Goal: Information Seeking & Learning: Learn about a topic

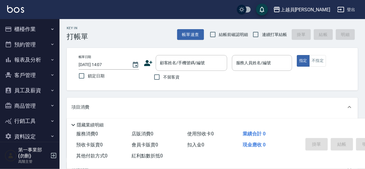
click at [32, 59] on button "報表及分析" at bounding box center [29, 59] width 55 height 15
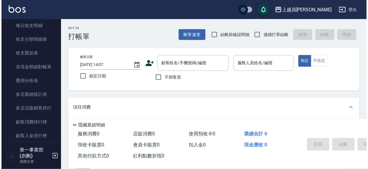
scroll to position [518, 0]
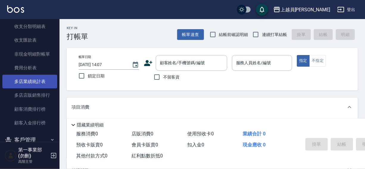
click at [32, 81] on link "多店業績統計表" at bounding box center [29, 82] width 55 height 14
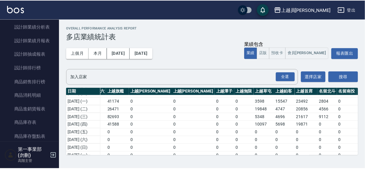
scroll to position [268, 0]
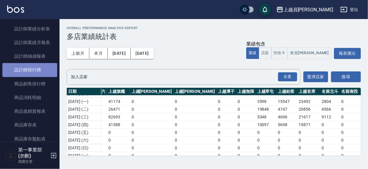
click at [35, 65] on link "設計師排行榜" at bounding box center [29, 70] width 55 height 14
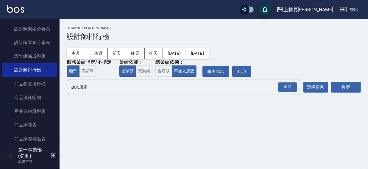
click at [76, 88] on input "加入店家" at bounding box center [178, 87] width 219 height 10
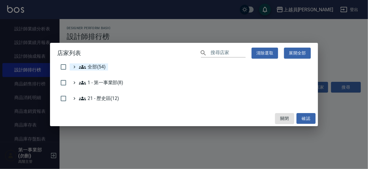
click at [91, 64] on span "全部(54)" at bounding box center [92, 66] width 27 height 7
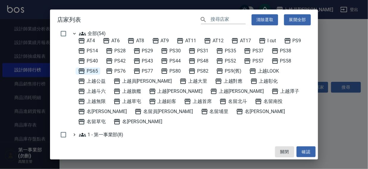
click at [91, 71] on span "PS65" at bounding box center [88, 71] width 20 height 7
click at [310, 152] on button "確認" at bounding box center [305, 151] width 19 height 11
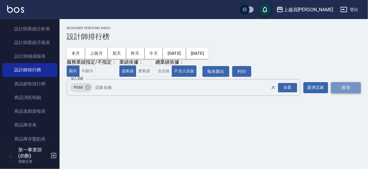
click at [346, 88] on button "搜尋" at bounding box center [346, 87] width 30 height 11
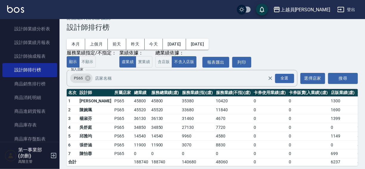
scroll to position [18, 0]
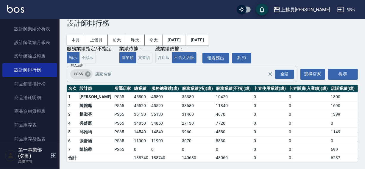
click at [87, 71] on icon at bounding box center [88, 74] width 7 height 7
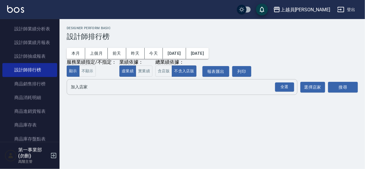
scroll to position [0, 0]
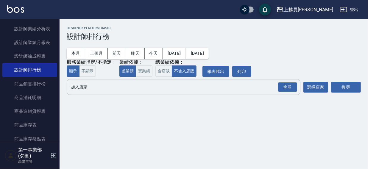
click at [79, 89] on input "加入店家" at bounding box center [178, 87] width 219 height 10
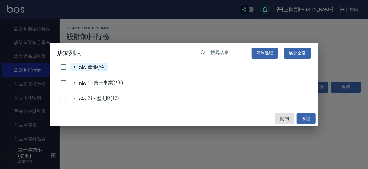
click at [89, 68] on span "全部(54)" at bounding box center [92, 66] width 27 height 7
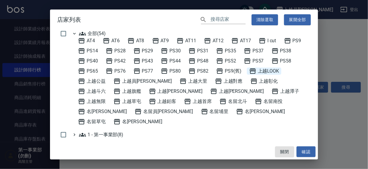
click at [271, 72] on span "上越LOOK" at bounding box center [264, 71] width 30 height 7
click at [106, 88] on span "上越斗六" at bounding box center [92, 91] width 28 height 7
drag, startPoint x: 307, startPoint y: 151, endPoint x: 345, endPoint y: 104, distance: 59.5
click at [307, 151] on button "確認" at bounding box center [305, 151] width 19 height 11
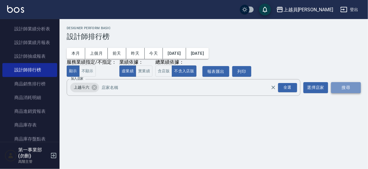
click at [350, 85] on button "搜尋" at bounding box center [346, 87] width 30 height 11
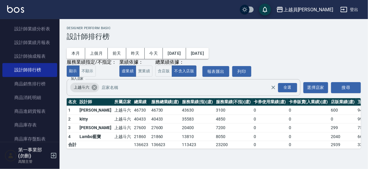
click at [95, 89] on icon at bounding box center [94, 87] width 7 height 7
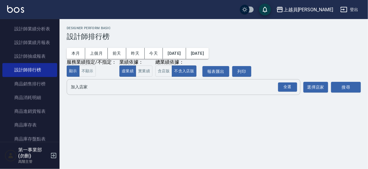
click at [90, 90] on input "加入店家" at bounding box center [178, 87] width 219 height 10
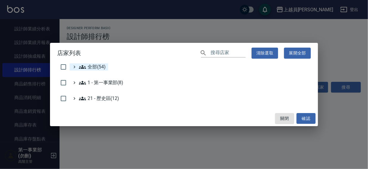
click at [92, 64] on span "全部(54)" at bounding box center [92, 66] width 27 height 7
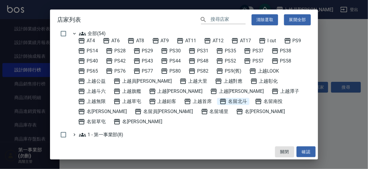
click at [219, 101] on span "名留北斗" at bounding box center [233, 101] width 28 height 7
click at [306, 149] on button "確認" at bounding box center [305, 151] width 19 height 11
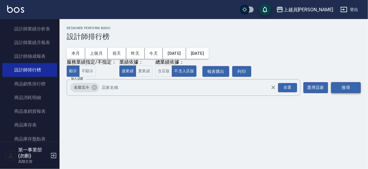
click at [344, 88] on button "搜尋" at bounding box center [346, 87] width 30 height 11
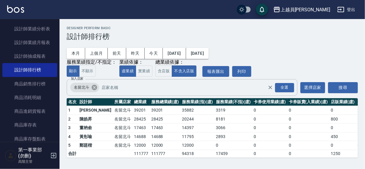
click at [94, 88] on icon at bounding box center [94, 87] width 7 height 7
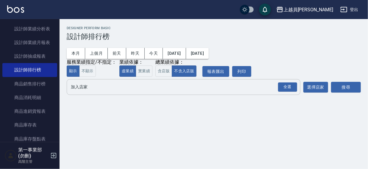
click at [88, 88] on input "加入店家" at bounding box center [178, 87] width 219 height 10
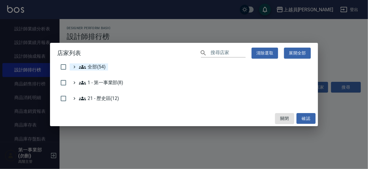
click at [94, 68] on span "全部(54)" at bounding box center [92, 66] width 27 height 7
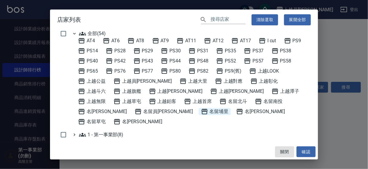
click at [201, 111] on span "名留埔里" at bounding box center [215, 111] width 28 height 7
click at [310, 151] on button "確認" at bounding box center [305, 151] width 19 height 11
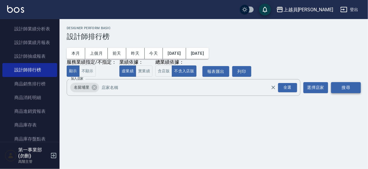
click at [341, 87] on button "搜尋" at bounding box center [346, 87] width 30 height 11
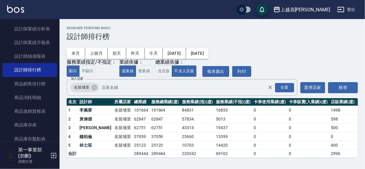
scroll to position [0, 0]
click at [92, 88] on icon at bounding box center [94, 87] width 5 height 5
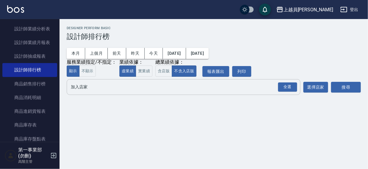
click at [89, 89] on input "加入店家" at bounding box center [178, 87] width 219 height 10
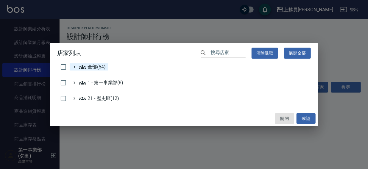
click at [90, 70] on span "全部(54)" at bounding box center [92, 66] width 27 height 7
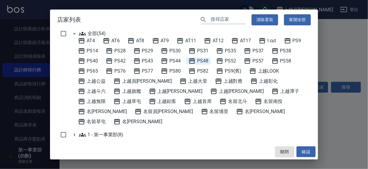
click at [201, 60] on span "PS48" at bounding box center [198, 60] width 20 height 7
click at [300, 151] on button "確認" at bounding box center [305, 151] width 19 height 11
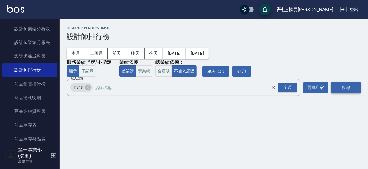
click at [343, 88] on button "搜尋" at bounding box center [346, 87] width 30 height 11
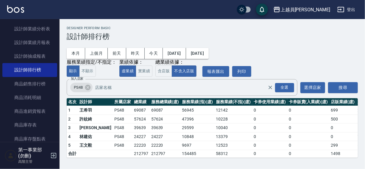
scroll to position [0, 0]
click at [85, 86] on icon at bounding box center [87, 87] width 5 height 5
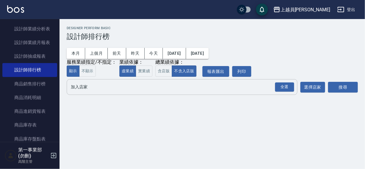
scroll to position [0, 0]
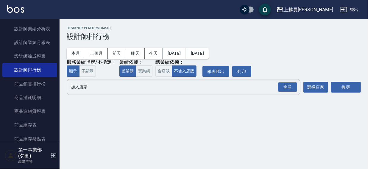
click at [84, 88] on input "加入店家" at bounding box center [178, 87] width 219 height 10
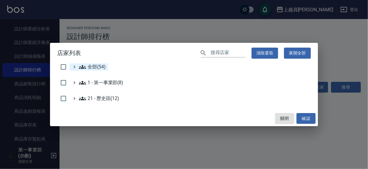
click at [91, 66] on span "全部(54)" at bounding box center [92, 66] width 27 height 7
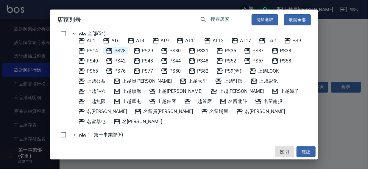
click at [123, 49] on span "PS28" at bounding box center [116, 50] width 20 height 7
click at [300, 149] on button "確認" at bounding box center [305, 151] width 19 height 11
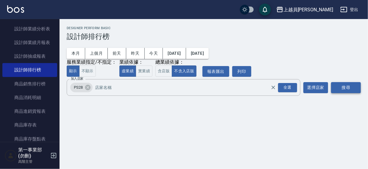
click at [342, 89] on button "搜尋" at bounding box center [346, 87] width 30 height 11
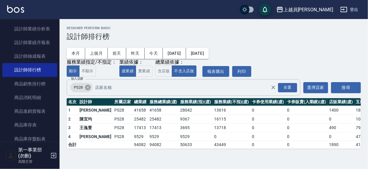
click at [89, 88] on icon at bounding box center [87, 87] width 5 height 5
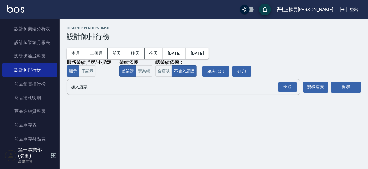
click at [89, 88] on input "加入店家" at bounding box center [178, 87] width 219 height 10
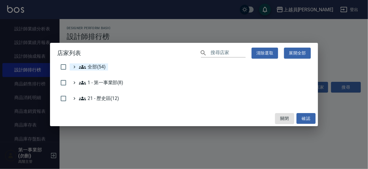
click at [93, 67] on span "全部(54)" at bounding box center [92, 66] width 27 height 7
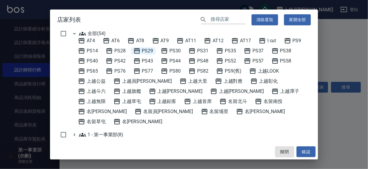
click at [143, 51] on span "PS29" at bounding box center [143, 50] width 20 height 7
click at [305, 153] on button "確認" at bounding box center [305, 151] width 19 height 11
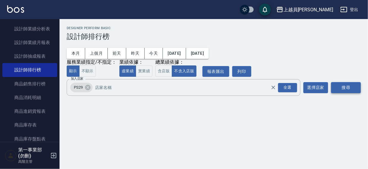
click at [337, 88] on button "搜尋" at bounding box center [346, 87] width 30 height 11
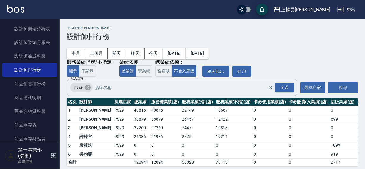
click at [89, 86] on icon at bounding box center [87, 87] width 5 height 5
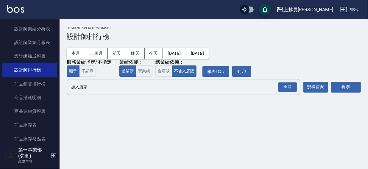
click at [88, 87] on input "加入店家" at bounding box center [178, 87] width 219 height 10
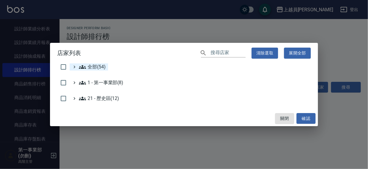
click at [90, 65] on span "全部(54)" at bounding box center [92, 66] width 27 height 7
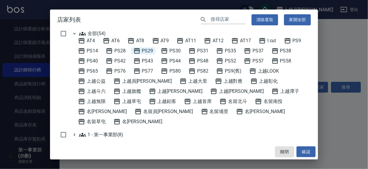
click at [147, 51] on span "PS29" at bounding box center [143, 50] width 20 height 7
click at [144, 52] on span "PS29" at bounding box center [143, 50] width 20 height 7
click at [205, 48] on span "PS31" at bounding box center [198, 50] width 20 height 7
click at [202, 51] on span "PS31" at bounding box center [198, 50] width 20 height 7
click at [176, 61] on span "PS44" at bounding box center [171, 60] width 20 height 7
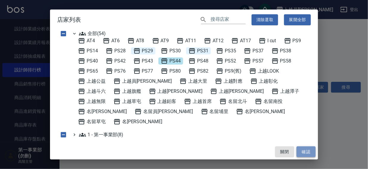
click at [304, 149] on button "確認" at bounding box center [305, 151] width 19 height 11
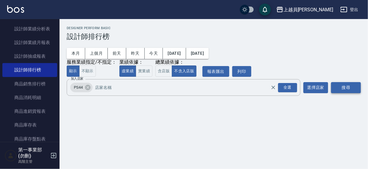
click at [338, 89] on button "搜尋" at bounding box center [346, 87] width 30 height 11
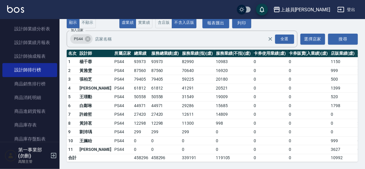
scroll to position [52, 0]
click at [88, 36] on icon at bounding box center [88, 39] width 7 height 7
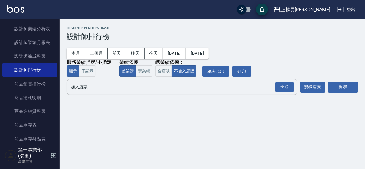
scroll to position [0, 0]
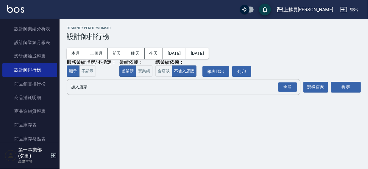
click at [85, 89] on input "加入店家" at bounding box center [178, 87] width 219 height 10
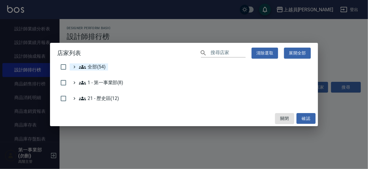
click at [91, 66] on span "全部(54)" at bounding box center [92, 66] width 27 height 7
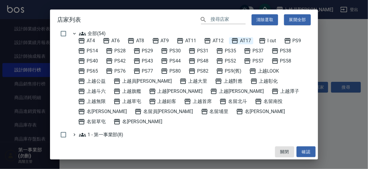
click at [242, 40] on span "AT17" at bounding box center [241, 40] width 20 height 7
click at [303, 151] on button "確認" at bounding box center [305, 151] width 19 height 11
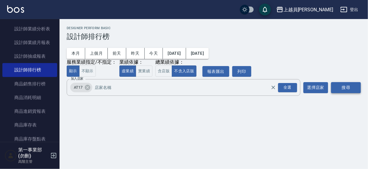
click at [341, 89] on button "搜尋" at bounding box center [346, 87] width 30 height 11
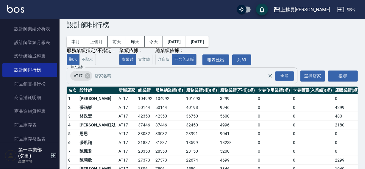
scroll to position [35, 0]
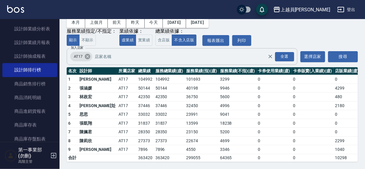
click at [88, 54] on icon at bounding box center [87, 56] width 5 height 5
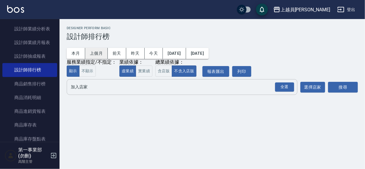
scroll to position [0, 0]
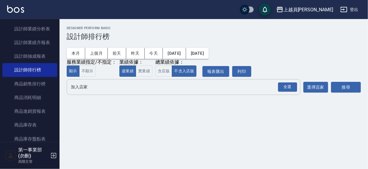
click at [79, 89] on input "加入店家" at bounding box center [178, 87] width 219 height 10
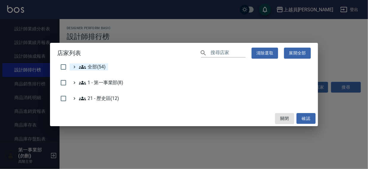
click at [89, 68] on span "全部(54)" at bounding box center [92, 66] width 27 height 7
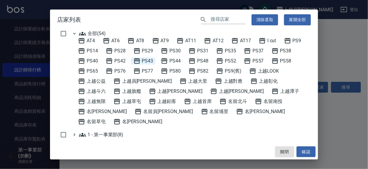
click at [147, 60] on span "PS43" at bounding box center [143, 60] width 20 height 7
click at [303, 152] on button "確認" at bounding box center [305, 151] width 19 height 11
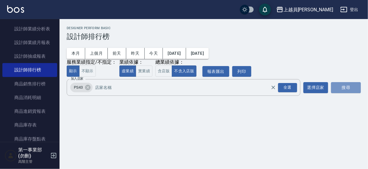
click at [335, 92] on button "搜尋" at bounding box center [346, 87] width 30 height 11
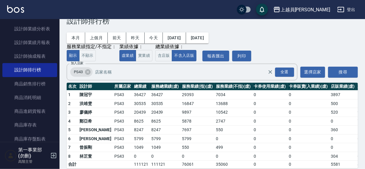
scroll to position [27, 0]
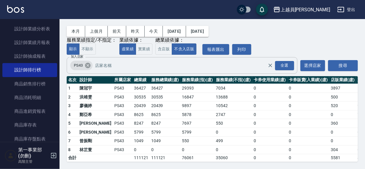
click at [88, 63] on icon at bounding box center [87, 65] width 5 height 5
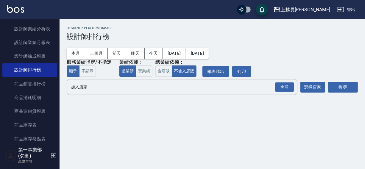
scroll to position [0, 0]
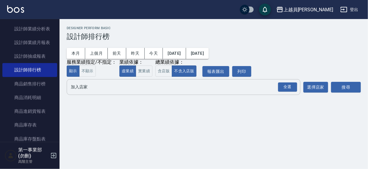
click at [84, 91] on input "加入店家" at bounding box center [178, 87] width 219 height 10
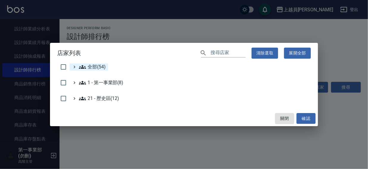
click at [93, 66] on span "全部(54)" at bounding box center [92, 66] width 27 height 7
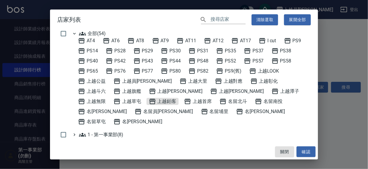
drag, startPoint x: 100, startPoint y: 102, endPoint x: 151, endPoint y: 107, distance: 51.8
click at [149, 102] on span "上越鉑客" at bounding box center [163, 101] width 28 height 7
drag, startPoint x: 309, startPoint y: 151, endPoint x: 337, endPoint y: 101, distance: 57.0
click at [310, 151] on button "確認" at bounding box center [305, 151] width 19 height 11
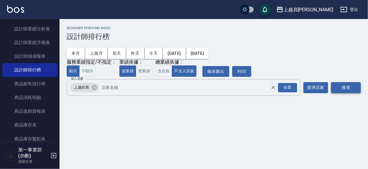
click at [345, 88] on button "搜尋" at bounding box center [346, 87] width 30 height 11
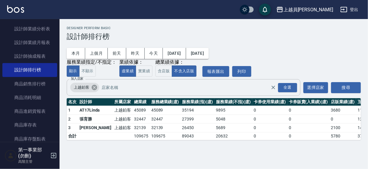
click at [92, 87] on icon at bounding box center [94, 87] width 5 height 5
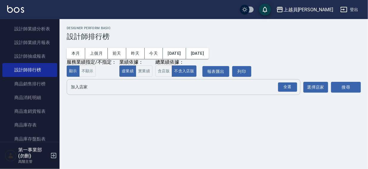
click at [89, 88] on input "加入店家" at bounding box center [178, 87] width 219 height 10
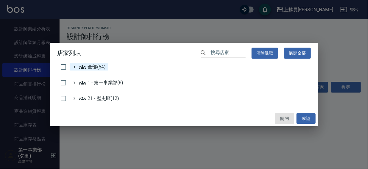
click at [98, 66] on span "全部(54)" at bounding box center [92, 66] width 27 height 7
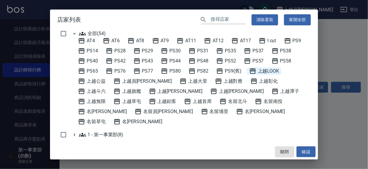
click at [270, 71] on span "上越LOOK" at bounding box center [264, 71] width 30 height 7
click at [308, 149] on button "確認" at bounding box center [305, 151] width 19 height 11
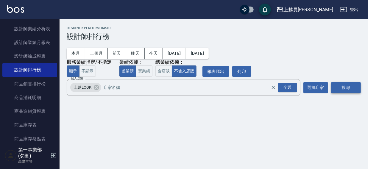
click at [342, 89] on button "搜尋" at bounding box center [346, 87] width 30 height 11
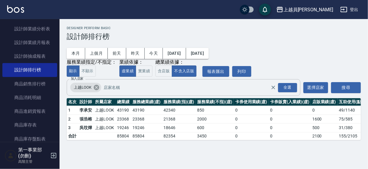
click at [95, 86] on icon at bounding box center [96, 87] width 5 height 5
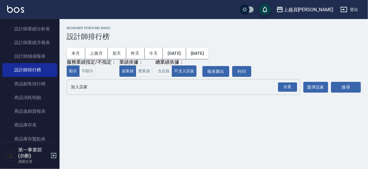
click at [88, 93] on div "全選 加入店家" at bounding box center [184, 87] width 234 height 16
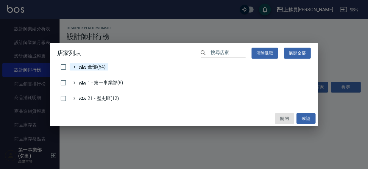
click at [94, 67] on span "全部(54)" at bounding box center [92, 66] width 27 height 7
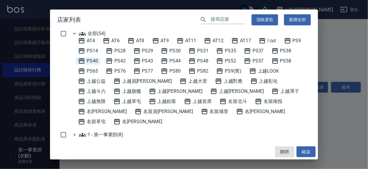
click at [92, 61] on span "PS40" at bounding box center [88, 60] width 20 height 7
drag, startPoint x: 307, startPoint y: 150, endPoint x: 332, endPoint y: 96, distance: 59.9
click at [307, 149] on button "確認" at bounding box center [305, 151] width 19 height 11
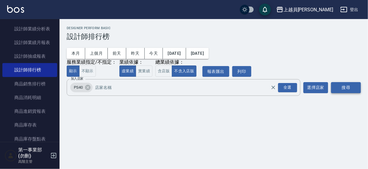
click at [340, 87] on button "搜尋" at bounding box center [346, 87] width 30 height 11
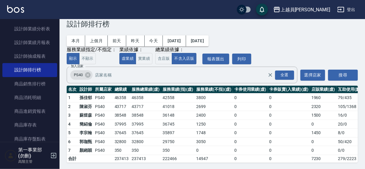
scroll to position [18, 0]
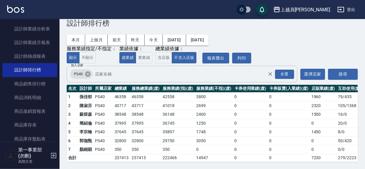
click at [89, 71] on icon at bounding box center [87, 73] width 5 height 5
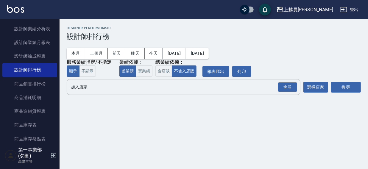
click at [85, 87] on input "加入店家" at bounding box center [178, 87] width 219 height 10
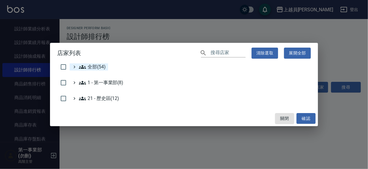
click at [90, 67] on span "全部(54)" at bounding box center [92, 66] width 27 height 7
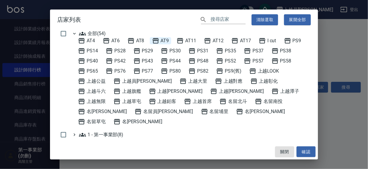
click at [167, 39] on span "AT9" at bounding box center [160, 40] width 17 height 7
drag, startPoint x: 298, startPoint y: 150, endPoint x: 345, endPoint y: 95, distance: 72.6
click at [299, 150] on button "確認" at bounding box center [305, 151] width 19 height 11
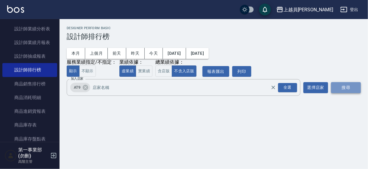
click at [346, 88] on button "搜尋" at bounding box center [346, 87] width 30 height 11
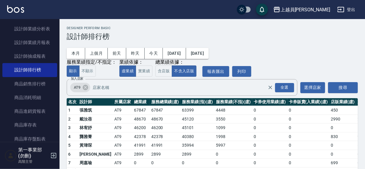
scroll to position [18, 0]
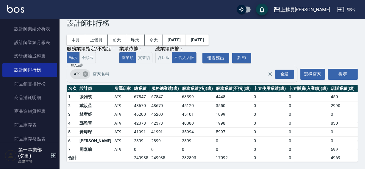
click at [84, 71] on icon at bounding box center [85, 73] width 5 height 5
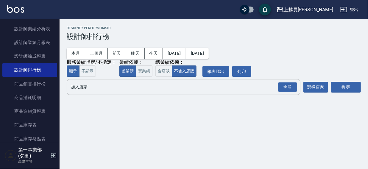
click at [220, 30] on div "Designer Perform Basic 設計師排行榜" at bounding box center [214, 33] width 294 height 15
click at [86, 86] on input "加入店家" at bounding box center [178, 87] width 219 height 10
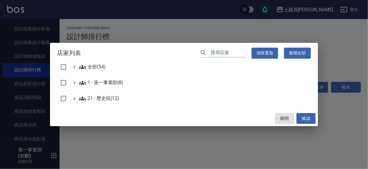
click at [199, 11] on div "店家列表 ​ 清除選取 展開全部 全部(54) 1 - 第一事業部(8) 21 - 歷史區(12) 關閉 確認" at bounding box center [184, 84] width 368 height 169
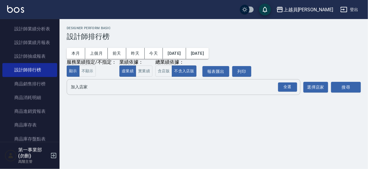
click at [76, 89] on input "加入店家" at bounding box center [178, 87] width 219 height 10
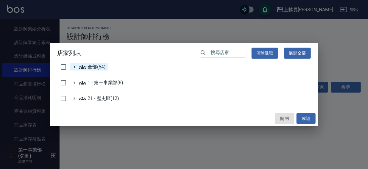
click at [98, 67] on span "全部(54)" at bounding box center [92, 66] width 27 height 7
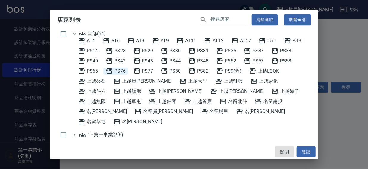
click at [122, 71] on span "PS76" at bounding box center [116, 71] width 20 height 7
click at [308, 151] on button "確認" at bounding box center [305, 151] width 19 height 11
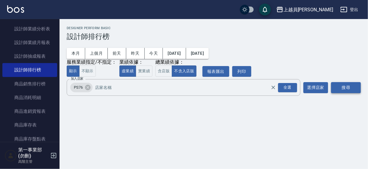
click at [345, 90] on button "搜尋" at bounding box center [346, 87] width 30 height 11
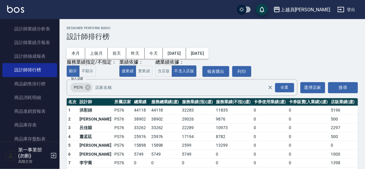
scroll to position [18, 0]
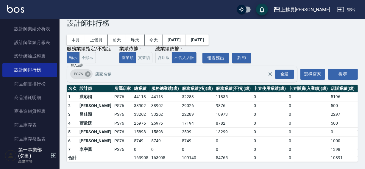
click at [88, 71] on icon at bounding box center [87, 73] width 5 height 5
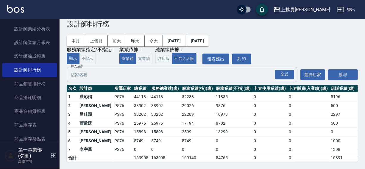
scroll to position [0, 0]
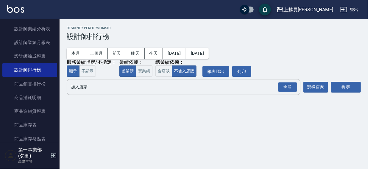
click at [88, 68] on button "不顯示" at bounding box center [87, 71] width 17 height 12
click at [76, 68] on button "顯示" at bounding box center [73, 71] width 13 height 12
click at [84, 90] on input "加入店家" at bounding box center [178, 87] width 219 height 10
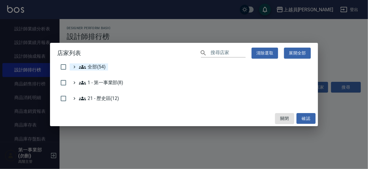
click at [91, 67] on span "全部(54)" at bounding box center [92, 66] width 27 height 7
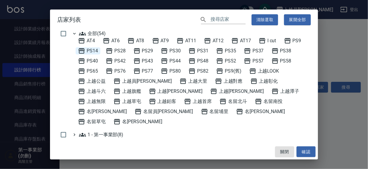
click at [96, 50] on span "PS14" at bounding box center [88, 50] width 20 height 7
click at [309, 149] on button "確認" at bounding box center [305, 151] width 19 height 11
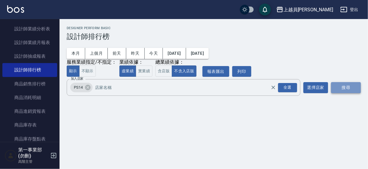
click at [344, 88] on button "搜尋" at bounding box center [346, 87] width 30 height 11
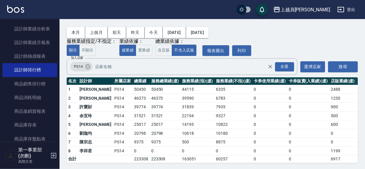
scroll to position [27, 0]
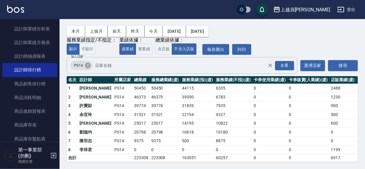
click at [89, 63] on icon at bounding box center [87, 65] width 5 height 5
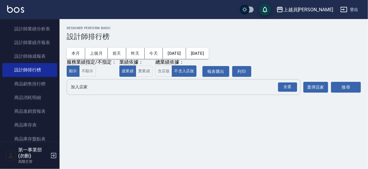
click at [80, 88] on input "加入店家" at bounding box center [178, 87] width 219 height 10
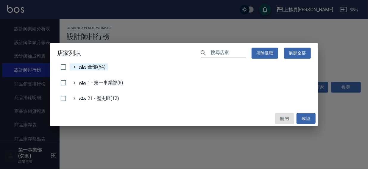
click at [89, 65] on span "全部(54)" at bounding box center [92, 66] width 27 height 7
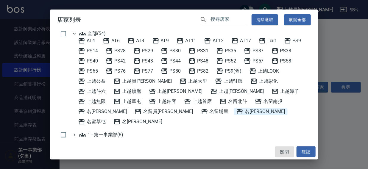
click at [236, 111] on span "名[PERSON_NAME]" at bounding box center [260, 111] width 49 height 7
click at [299, 151] on button "確認" at bounding box center [305, 151] width 19 height 11
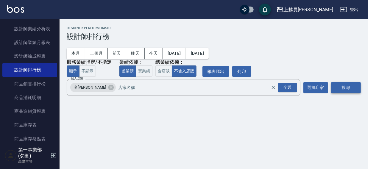
click at [348, 85] on button "搜尋" at bounding box center [346, 87] width 30 height 11
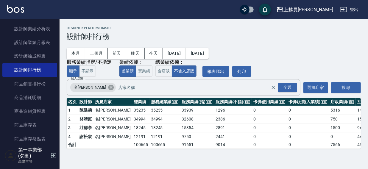
click at [108, 88] on icon at bounding box center [111, 87] width 7 height 7
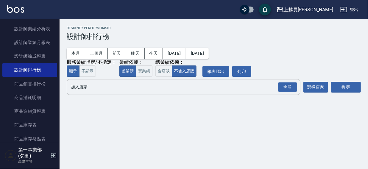
click at [93, 88] on input "加入店家" at bounding box center [178, 87] width 219 height 10
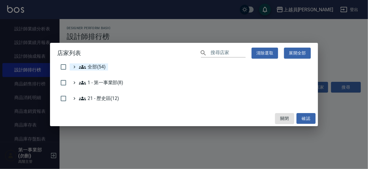
click at [99, 68] on span "全部(54)" at bounding box center [92, 66] width 27 height 7
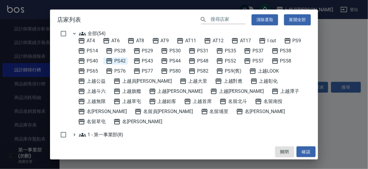
click at [123, 59] on span "PS42" at bounding box center [116, 60] width 20 height 7
drag, startPoint x: 304, startPoint y: 152, endPoint x: 328, endPoint y: 97, distance: 60.4
click at [304, 152] on button "確認" at bounding box center [305, 151] width 19 height 11
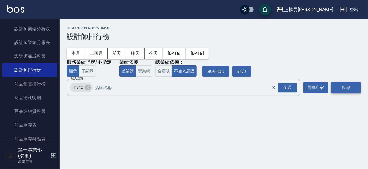
click at [343, 86] on button "搜尋" at bounding box center [346, 87] width 30 height 11
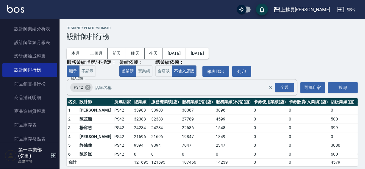
click at [86, 88] on icon at bounding box center [87, 87] width 5 height 5
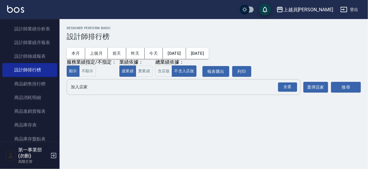
click at [86, 88] on input "加入店家" at bounding box center [178, 87] width 219 height 10
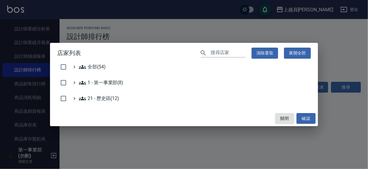
click at [95, 63] on h2 "店家列表 ​ 清除選取 展開全部" at bounding box center [184, 53] width 268 height 21
click at [95, 68] on span "全部(54)" at bounding box center [92, 66] width 27 height 7
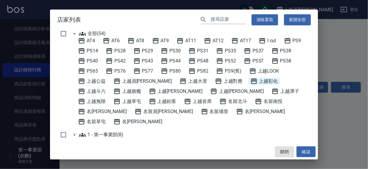
click at [250, 82] on span "上越彰化" at bounding box center [264, 81] width 28 height 7
click at [192, 38] on span "AT11" at bounding box center [186, 40] width 20 height 7
click at [308, 151] on button "確認" at bounding box center [305, 151] width 19 height 11
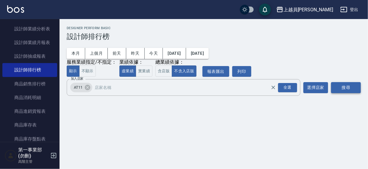
click at [350, 85] on button "搜尋" at bounding box center [346, 87] width 30 height 11
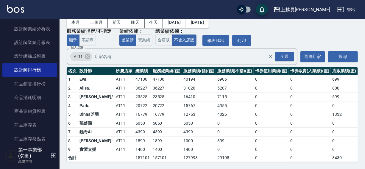
scroll to position [35, 0]
click at [88, 54] on icon at bounding box center [87, 56] width 5 height 5
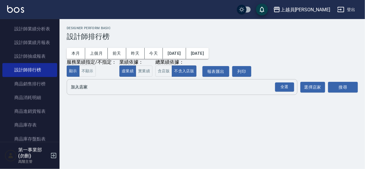
scroll to position [0, 0]
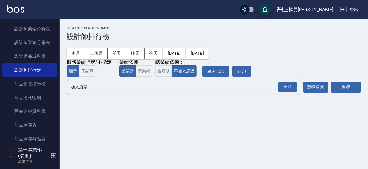
click at [81, 88] on input "加入店家" at bounding box center [178, 87] width 219 height 10
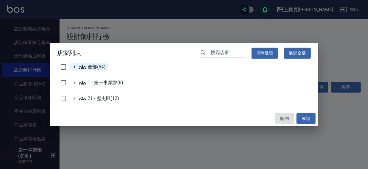
click at [93, 64] on span "全部(54)" at bounding box center [92, 66] width 27 height 7
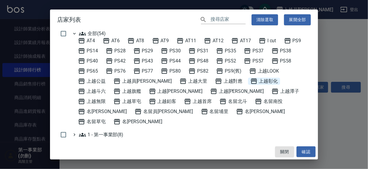
click at [250, 79] on span "上越彰化" at bounding box center [264, 81] width 28 height 7
click at [307, 148] on button "確認" at bounding box center [305, 151] width 19 height 11
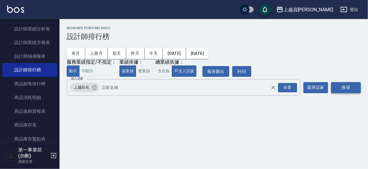
click at [345, 85] on button "搜尋" at bounding box center [346, 87] width 30 height 11
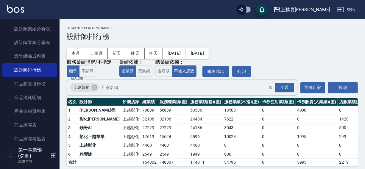
scroll to position [9, 0]
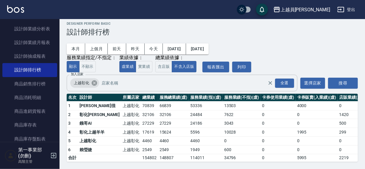
click at [94, 80] on icon at bounding box center [94, 82] width 5 height 5
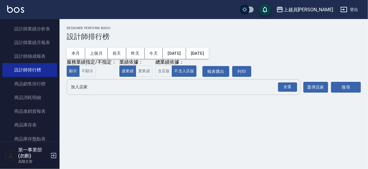
click at [86, 86] on input "加入店家" at bounding box center [178, 87] width 219 height 10
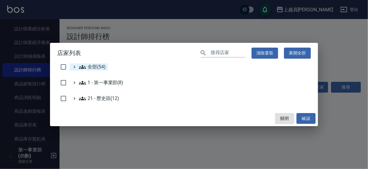
click at [98, 65] on span "全部(54)" at bounding box center [92, 66] width 27 height 7
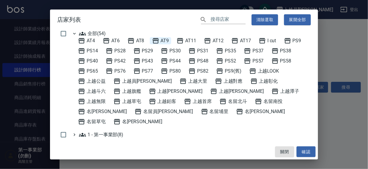
click at [169, 41] on span "AT9" at bounding box center [160, 40] width 17 height 7
click at [306, 150] on button "確認" at bounding box center [305, 151] width 19 height 11
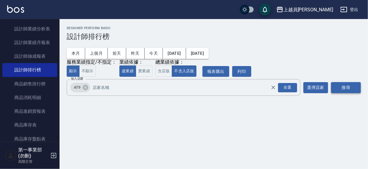
click at [350, 86] on button "搜尋" at bounding box center [346, 87] width 30 height 11
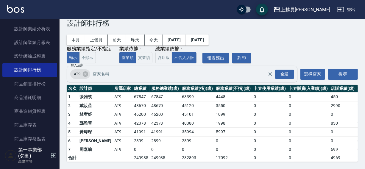
scroll to position [18, 0]
click at [85, 71] on icon at bounding box center [85, 74] width 7 height 7
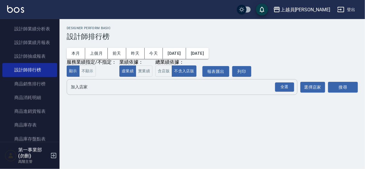
scroll to position [0, 0]
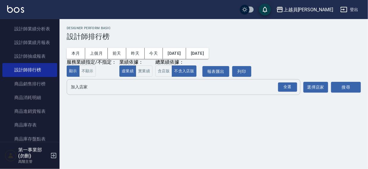
click at [83, 87] on input "加入店家" at bounding box center [178, 87] width 219 height 10
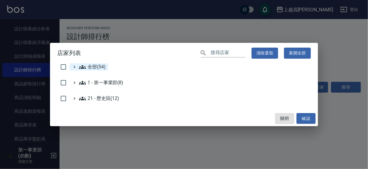
click at [97, 65] on span "全部(54)" at bounding box center [92, 66] width 27 height 7
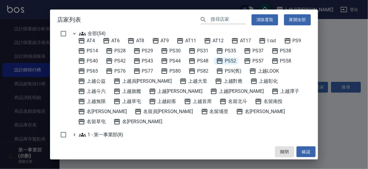
click at [232, 61] on span "PS52" at bounding box center [226, 60] width 20 height 7
drag, startPoint x: 306, startPoint y: 151, endPoint x: 325, endPoint y: 112, distance: 43.7
click at [306, 151] on button "確認" at bounding box center [305, 151] width 19 height 11
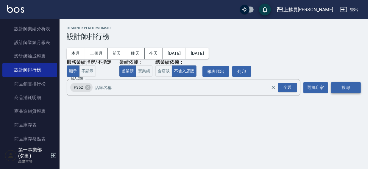
click at [339, 86] on button "搜尋" at bounding box center [346, 87] width 30 height 11
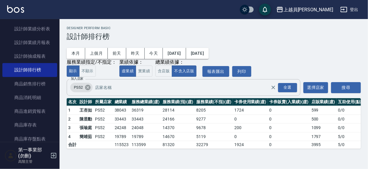
click at [87, 88] on icon at bounding box center [88, 87] width 7 height 7
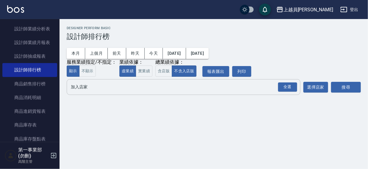
click at [86, 89] on input "加入店家" at bounding box center [178, 87] width 219 height 10
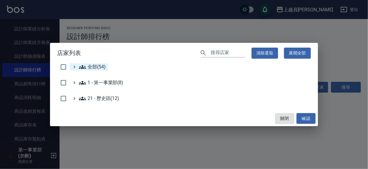
click at [95, 64] on span "全部(54)" at bounding box center [92, 66] width 27 height 7
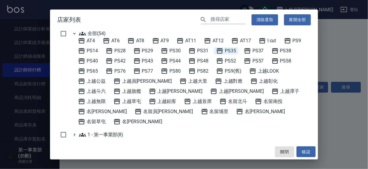
click at [233, 48] on span "PS35" at bounding box center [226, 50] width 20 height 7
drag, startPoint x: 304, startPoint y: 153, endPoint x: 320, endPoint y: 120, distance: 37.4
click at [304, 154] on button "確認" at bounding box center [305, 151] width 19 height 11
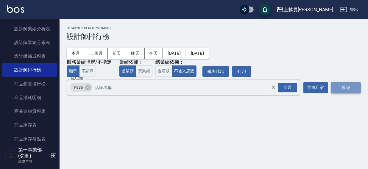
click at [340, 86] on button "搜尋" at bounding box center [346, 87] width 30 height 11
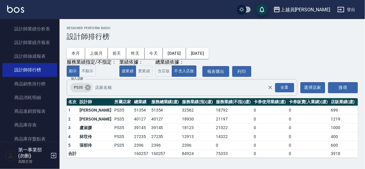
click at [86, 87] on icon at bounding box center [87, 87] width 5 height 5
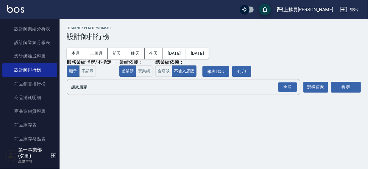
click at [86, 88] on input "加入店家" at bounding box center [178, 87] width 219 height 10
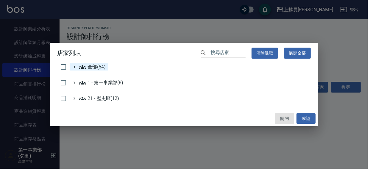
click at [95, 68] on span "全部(54)" at bounding box center [92, 66] width 27 height 7
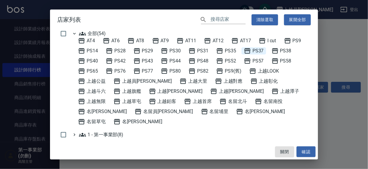
click at [262, 47] on span "PS37" at bounding box center [254, 50] width 20 height 7
click at [304, 154] on button "確認" at bounding box center [305, 151] width 19 height 11
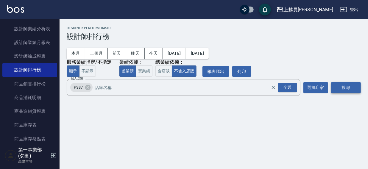
click at [349, 87] on button "搜尋" at bounding box center [346, 87] width 30 height 11
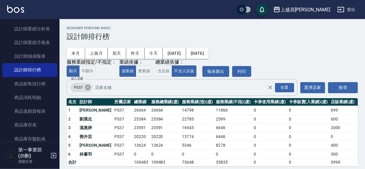
click at [85, 87] on icon at bounding box center [88, 87] width 7 height 7
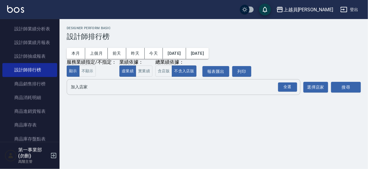
click at [85, 91] on input "加入店家" at bounding box center [178, 87] width 219 height 10
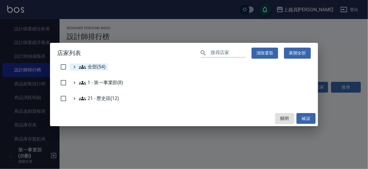
click at [96, 67] on span "全部(54)" at bounding box center [92, 66] width 27 height 7
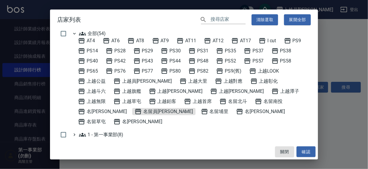
drag, startPoint x: 275, startPoint y: 102, endPoint x: 294, endPoint y: 134, distance: 37.5
click at [193, 108] on span "名留員[PERSON_NAME]" at bounding box center [164, 111] width 58 height 7
click at [307, 154] on button "確認" at bounding box center [305, 151] width 19 height 11
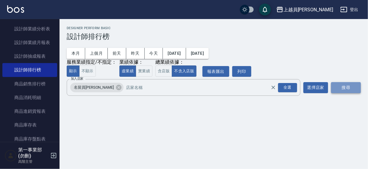
click at [343, 88] on button "搜尋" at bounding box center [346, 87] width 30 height 11
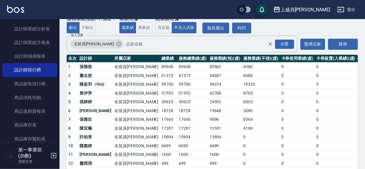
scroll to position [38, 0]
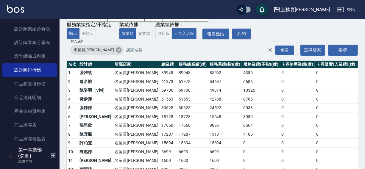
click at [116, 51] on icon at bounding box center [118, 49] width 5 height 5
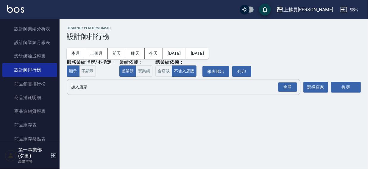
click at [96, 86] on input "加入店家" at bounding box center [178, 87] width 219 height 10
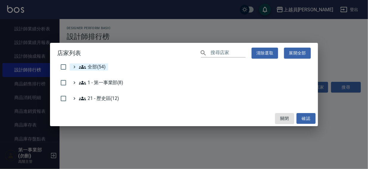
click at [101, 67] on span "全部(54)" at bounding box center [92, 66] width 27 height 7
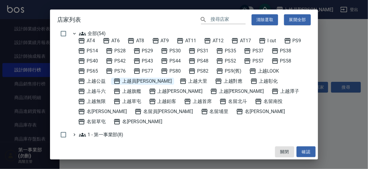
click at [138, 80] on span "上越員[PERSON_NAME]" at bounding box center [142, 81] width 58 height 7
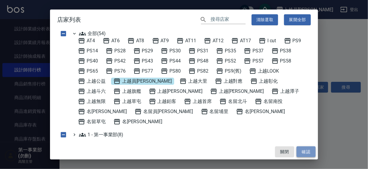
click at [304, 152] on button "確認" at bounding box center [305, 151] width 19 height 11
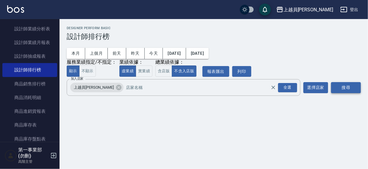
click at [349, 85] on button "搜尋" at bounding box center [346, 87] width 30 height 11
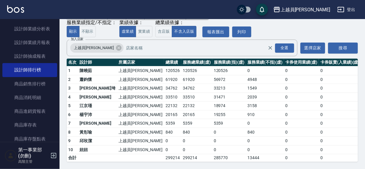
scroll to position [34, 0]
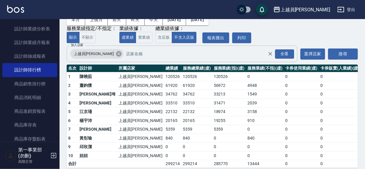
click at [115, 53] on icon at bounding box center [118, 54] width 7 height 7
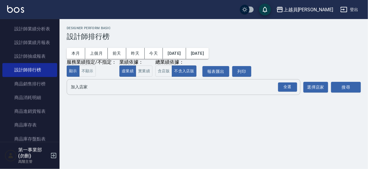
click at [88, 89] on input "加入店家" at bounding box center [178, 87] width 219 height 10
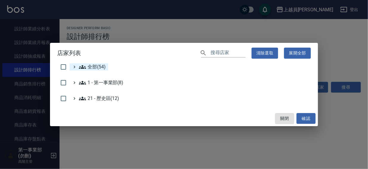
click at [94, 66] on span "全部(54)" at bounding box center [92, 66] width 27 height 7
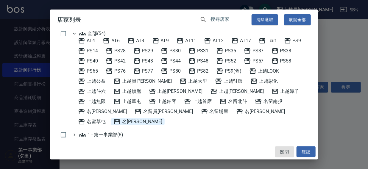
click at [121, 118] on icon at bounding box center [116, 121] width 7 height 7
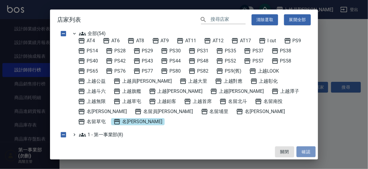
drag, startPoint x: 304, startPoint y: 151, endPoint x: 342, endPoint y: 91, distance: 72.0
click at [306, 150] on button "確認" at bounding box center [305, 151] width 19 height 11
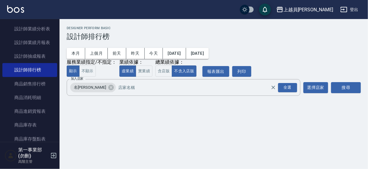
click at [345, 87] on button "搜尋" at bounding box center [346, 87] width 30 height 11
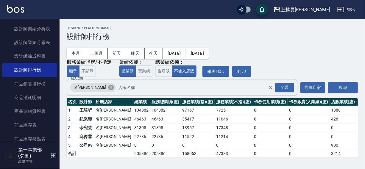
click at [108, 89] on icon at bounding box center [110, 87] width 5 height 5
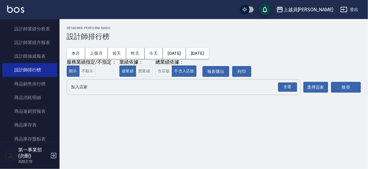
click at [89, 88] on input "加入店家" at bounding box center [178, 87] width 219 height 10
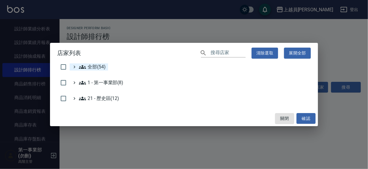
click at [97, 67] on span "全部(54)" at bounding box center [92, 66] width 27 height 7
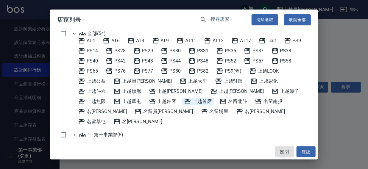
click at [184, 99] on span "上越首席" at bounding box center [198, 101] width 28 height 7
click at [307, 149] on button "確認" at bounding box center [305, 151] width 19 height 11
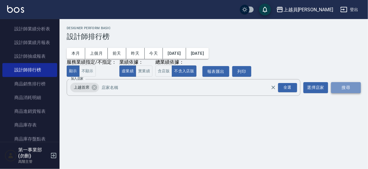
click at [345, 88] on button "搜尋" at bounding box center [346, 87] width 30 height 11
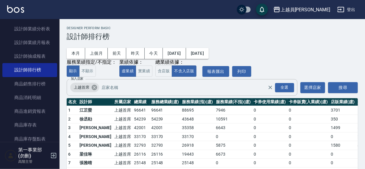
click at [93, 86] on icon at bounding box center [94, 87] width 5 height 5
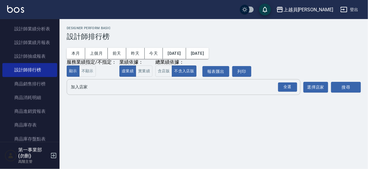
click at [207, 30] on div "Designer Perform Basic 設計師排行榜" at bounding box center [214, 33] width 294 height 15
click at [83, 87] on input "加入店家" at bounding box center [178, 87] width 219 height 10
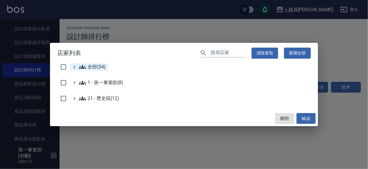
click at [84, 68] on icon at bounding box center [82, 66] width 7 height 7
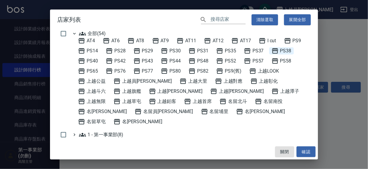
click at [288, 51] on span "PS38" at bounding box center [281, 50] width 20 height 7
drag, startPoint x: 304, startPoint y: 152, endPoint x: 322, endPoint y: 110, distance: 46.8
click at [304, 152] on button "確認" at bounding box center [305, 151] width 19 height 11
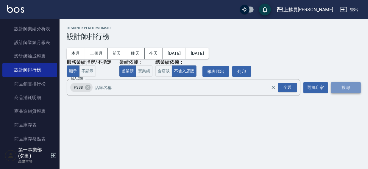
click at [342, 89] on button "搜尋" at bounding box center [346, 87] width 30 height 11
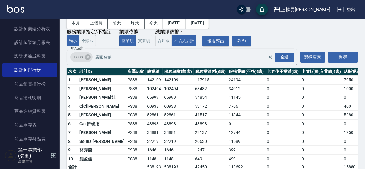
scroll to position [41, 0]
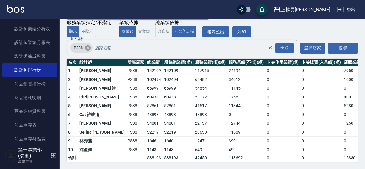
click at [86, 45] on icon at bounding box center [87, 47] width 5 height 5
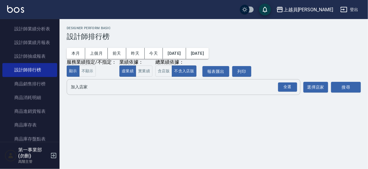
click at [83, 91] on input "加入店家" at bounding box center [178, 87] width 219 height 10
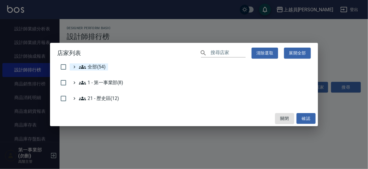
drag, startPoint x: 93, startPoint y: 68, endPoint x: 104, endPoint y: 64, distance: 11.9
click at [93, 68] on span "全部(54)" at bounding box center [92, 66] width 27 height 7
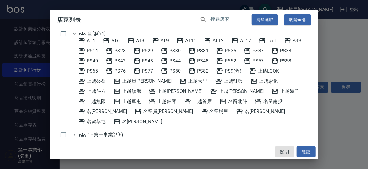
drag, startPoint x: 271, startPoint y: 90, endPoint x: 282, endPoint y: 97, distance: 13.6
click at [141, 98] on span "上越草屯" at bounding box center [127, 101] width 28 height 7
click at [304, 152] on button "確認" at bounding box center [305, 151] width 19 height 11
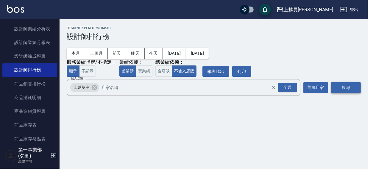
click at [349, 89] on button "搜尋" at bounding box center [346, 87] width 30 height 11
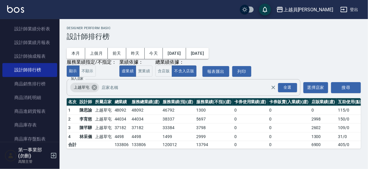
click at [92, 88] on icon at bounding box center [94, 87] width 5 height 5
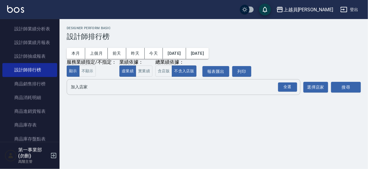
click at [90, 91] on input "加入店家" at bounding box center [178, 87] width 219 height 10
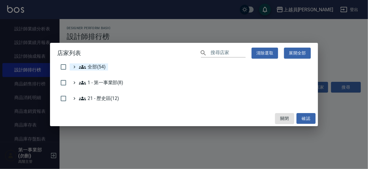
click at [98, 67] on span "全部(54)" at bounding box center [92, 66] width 27 height 7
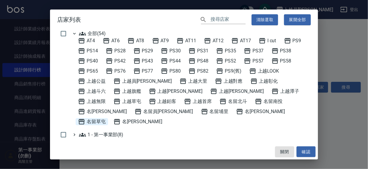
click at [106, 118] on span "名留草屯" at bounding box center [92, 121] width 28 height 7
click at [305, 152] on button "確認" at bounding box center [305, 151] width 19 height 11
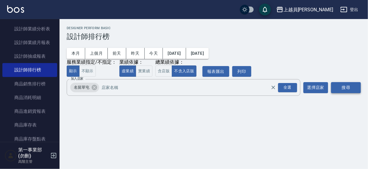
click at [351, 89] on button "搜尋" at bounding box center [346, 87] width 30 height 11
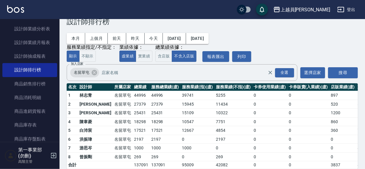
scroll to position [27, 0]
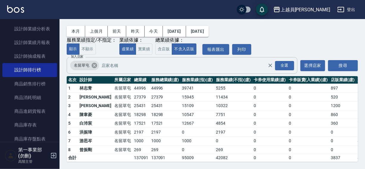
click at [95, 63] on icon at bounding box center [94, 65] width 5 height 5
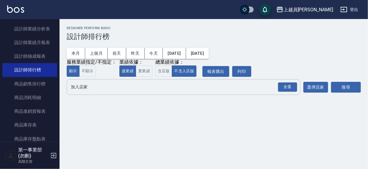
click at [88, 89] on input "加入店家" at bounding box center [178, 87] width 219 height 10
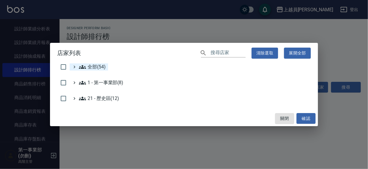
click at [91, 66] on span "全部(54)" at bounding box center [92, 66] width 27 height 7
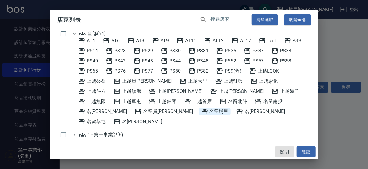
click at [201, 109] on span "名留埔里" at bounding box center [215, 111] width 28 height 7
drag, startPoint x: 306, startPoint y: 150, endPoint x: 352, endPoint y: 99, distance: 68.3
click at [307, 150] on button "確認" at bounding box center [305, 151] width 19 height 11
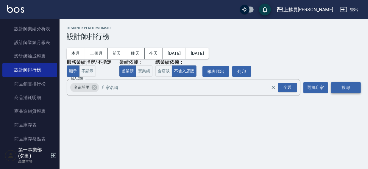
click at [351, 86] on button "搜尋" at bounding box center [346, 87] width 30 height 11
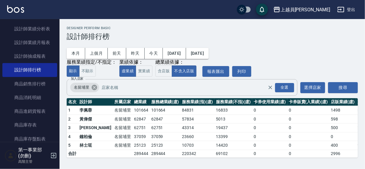
click at [94, 88] on icon at bounding box center [94, 87] width 7 height 7
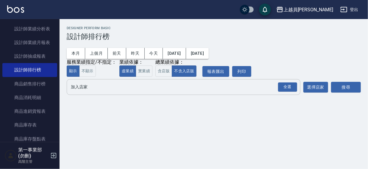
click at [92, 91] on input "加入店家" at bounding box center [178, 87] width 219 height 10
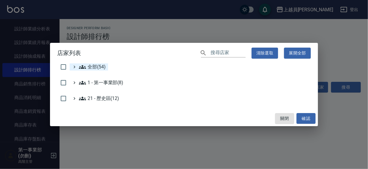
click at [95, 66] on span "全部(54)" at bounding box center [92, 66] width 27 height 7
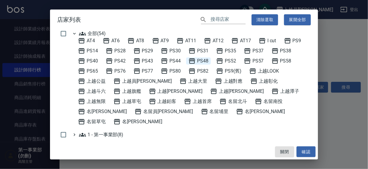
drag, startPoint x: 171, startPoint y: 50, endPoint x: 187, endPoint y: 61, distance: 19.5
click at [171, 50] on span "PS30" at bounding box center [171, 50] width 20 height 7
click at [306, 149] on button "確認" at bounding box center [305, 151] width 19 height 11
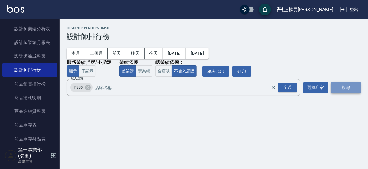
click at [346, 86] on button "搜尋" at bounding box center [346, 87] width 30 height 11
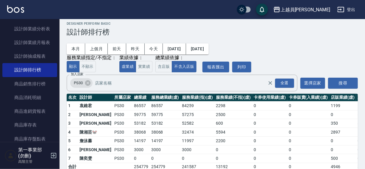
scroll to position [18, 0]
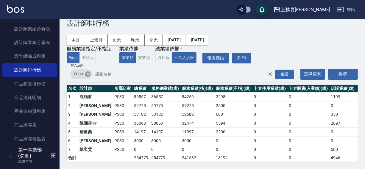
click at [88, 71] on icon at bounding box center [87, 73] width 5 height 5
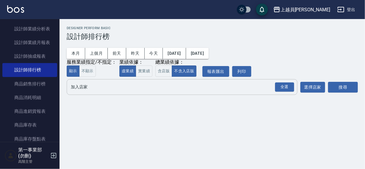
scroll to position [0, 0]
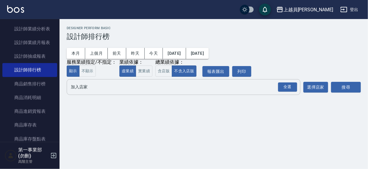
click at [90, 90] on input "加入店家" at bounding box center [178, 87] width 219 height 10
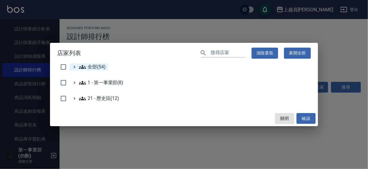
click at [97, 63] on span "全部(54)" at bounding box center [92, 66] width 27 height 7
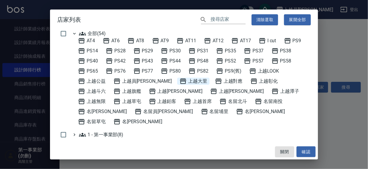
click at [179, 82] on span "上越大里" at bounding box center [193, 81] width 28 height 7
click at [301, 151] on button "確認" at bounding box center [305, 151] width 19 height 11
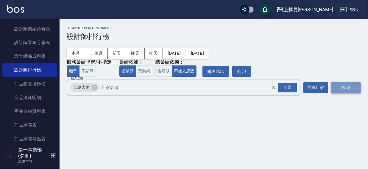
click at [344, 90] on button "搜尋" at bounding box center [346, 87] width 30 height 11
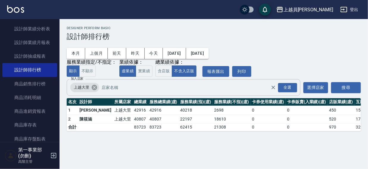
click at [93, 89] on icon at bounding box center [94, 87] width 5 height 5
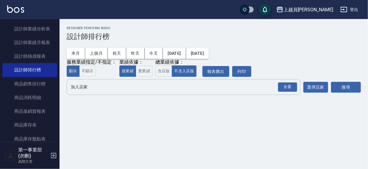
click at [92, 89] on input "加入店家" at bounding box center [178, 87] width 219 height 10
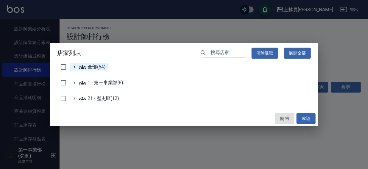
click at [100, 68] on span "全部(54)" at bounding box center [92, 66] width 27 height 7
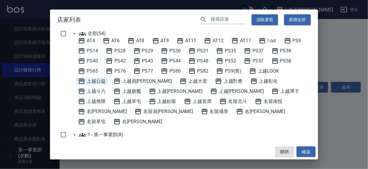
click at [96, 79] on span "上越公益" at bounding box center [92, 81] width 28 height 7
click at [305, 152] on button "確認" at bounding box center [305, 151] width 19 height 11
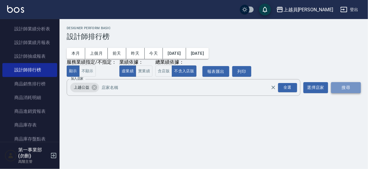
drag, startPoint x: 347, startPoint y: 88, endPoint x: 351, endPoint y: 84, distance: 5.9
click at [347, 88] on button "搜尋" at bounding box center [346, 87] width 30 height 11
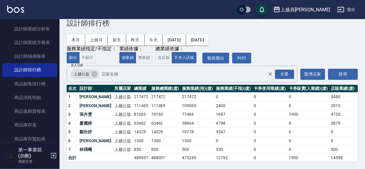
scroll to position [18, 0]
click at [92, 71] on icon at bounding box center [94, 73] width 5 height 5
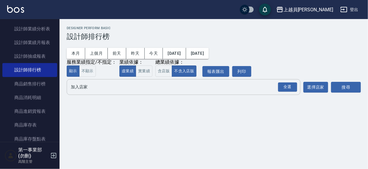
click at [80, 92] on input "加入店家" at bounding box center [178, 87] width 219 height 10
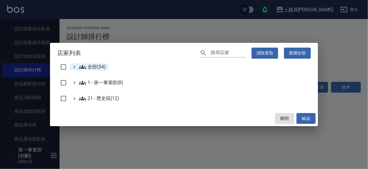
click at [93, 68] on span "全部(54)" at bounding box center [92, 66] width 27 height 7
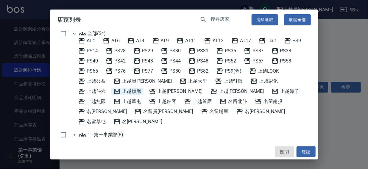
click at [113, 90] on span "上越旗艦" at bounding box center [127, 91] width 28 height 7
drag, startPoint x: 301, startPoint y: 149, endPoint x: 336, endPoint y: 99, distance: 61.2
click at [302, 149] on button "確認" at bounding box center [305, 151] width 19 height 11
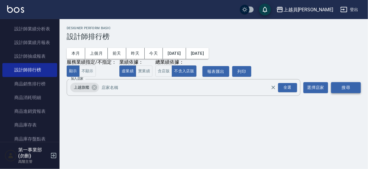
click at [345, 88] on button "搜尋" at bounding box center [346, 87] width 30 height 11
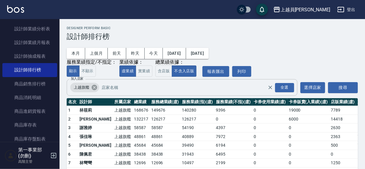
click at [92, 88] on icon at bounding box center [94, 87] width 5 height 5
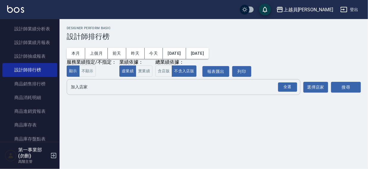
click at [67, 86] on div "全選 加入店家" at bounding box center [184, 87] width 234 height 16
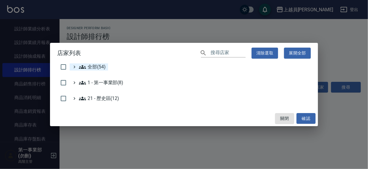
click at [94, 65] on span "全部(54)" at bounding box center [92, 66] width 27 height 7
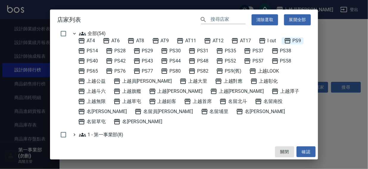
click at [299, 38] on span "PS9" at bounding box center [292, 40] width 17 height 7
drag, startPoint x: 310, startPoint y: 150, endPoint x: 341, endPoint y: 98, distance: 60.6
click at [311, 149] on button "確認" at bounding box center [305, 151] width 19 height 11
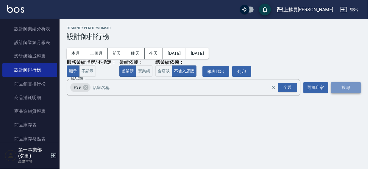
click at [351, 86] on button "搜尋" at bounding box center [346, 87] width 30 height 11
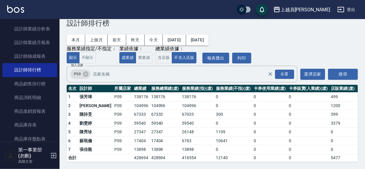
scroll to position [18, 0]
click at [86, 71] on icon at bounding box center [85, 73] width 5 height 5
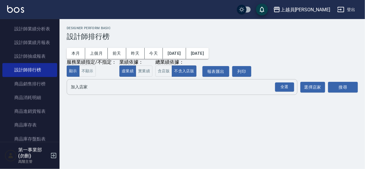
scroll to position [0, 0]
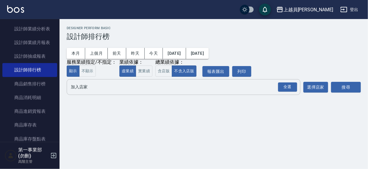
click at [87, 88] on input "加入店家" at bounding box center [178, 87] width 219 height 10
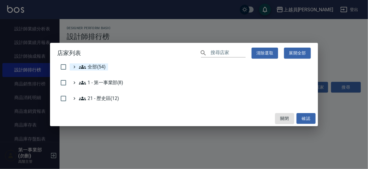
click at [102, 68] on span "全部(54)" at bounding box center [92, 66] width 27 height 7
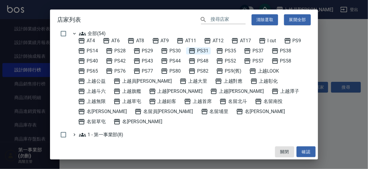
click at [196, 49] on span "PS31" at bounding box center [198, 50] width 20 height 7
drag, startPoint x: 304, startPoint y: 149, endPoint x: 341, endPoint y: 104, distance: 58.4
click at [304, 149] on button "確認" at bounding box center [305, 151] width 19 height 11
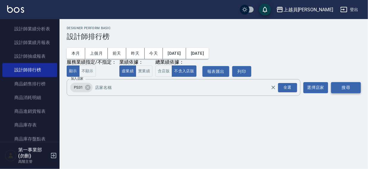
click at [352, 86] on button "搜尋" at bounding box center [346, 87] width 30 height 11
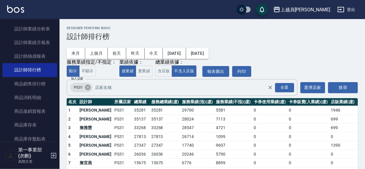
click at [87, 86] on icon at bounding box center [87, 87] width 5 height 5
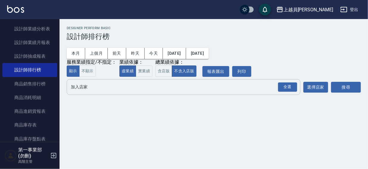
click at [82, 87] on input "加入店家" at bounding box center [178, 87] width 219 height 10
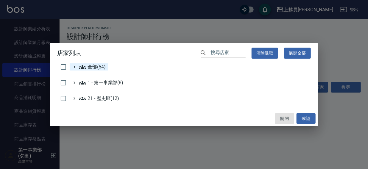
click at [90, 68] on span "全部(54)" at bounding box center [92, 66] width 27 height 7
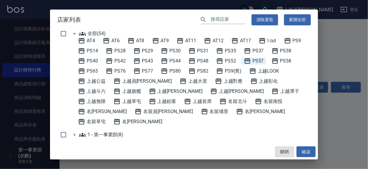
click at [254, 61] on span "PS57" at bounding box center [254, 60] width 20 height 7
click at [307, 152] on button "確認" at bounding box center [305, 151] width 19 height 11
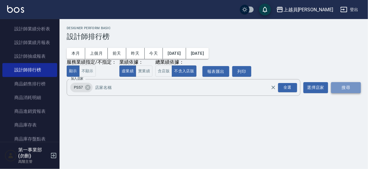
click at [343, 88] on button "搜尋" at bounding box center [346, 87] width 30 height 11
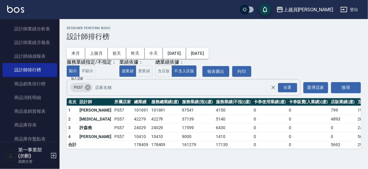
click at [87, 87] on icon at bounding box center [87, 87] width 5 height 5
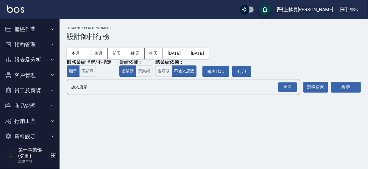
click at [322, 7] on div "上越員[PERSON_NAME]" at bounding box center [308, 9] width 50 height 7
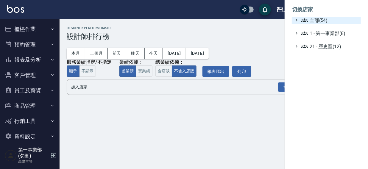
click at [314, 21] on span "全部(54)" at bounding box center [329, 20] width 57 height 7
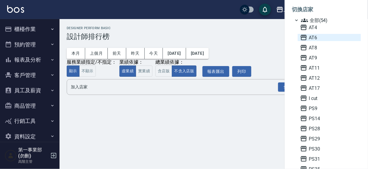
click at [309, 36] on span "AT6" at bounding box center [329, 37] width 58 height 7
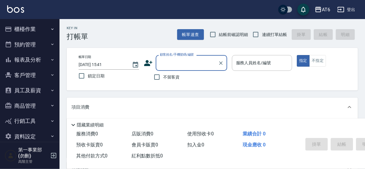
click at [22, 58] on button "報表及分析" at bounding box center [29, 59] width 55 height 15
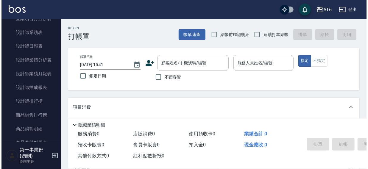
scroll to position [242, 0]
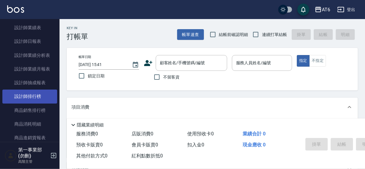
click at [18, 95] on link "設計師排行榜" at bounding box center [29, 97] width 55 height 14
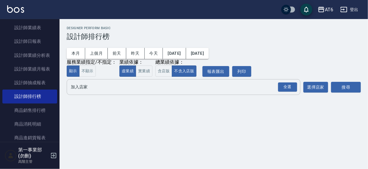
click at [93, 89] on input "加入店家" at bounding box center [178, 87] width 219 height 10
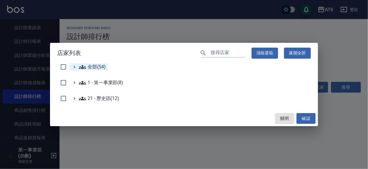
click at [95, 65] on span "全部(54)" at bounding box center [92, 66] width 27 height 7
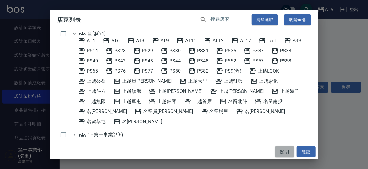
click at [286, 151] on button "關閉" at bounding box center [284, 151] width 19 height 11
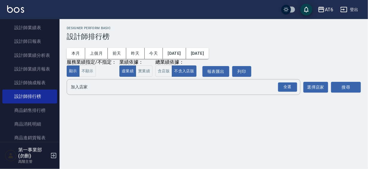
click at [191, 9] on div "AT6 登出" at bounding box center [184, 9] width 368 height 19
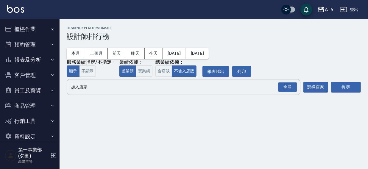
click at [76, 90] on input "加入店家" at bounding box center [178, 87] width 219 height 10
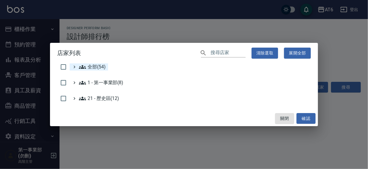
click at [91, 68] on span "全部(54)" at bounding box center [92, 66] width 27 height 7
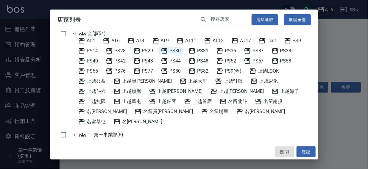
click at [177, 49] on span "PS30" at bounding box center [171, 50] width 20 height 7
drag, startPoint x: 307, startPoint y: 150, endPoint x: 344, endPoint y: 93, distance: 67.9
click at [307, 149] on button "確認" at bounding box center [305, 151] width 19 height 11
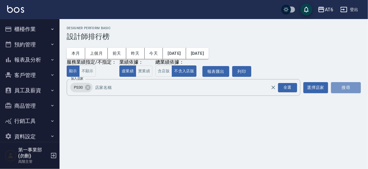
click at [344, 87] on button "搜尋" at bounding box center [346, 87] width 30 height 11
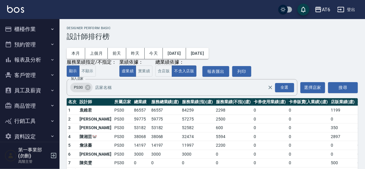
scroll to position [18, 0]
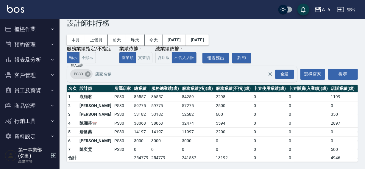
click at [88, 71] on icon at bounding box center [88, 74] width 7 height 7
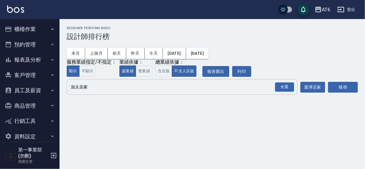
scroll to position [0, 0]
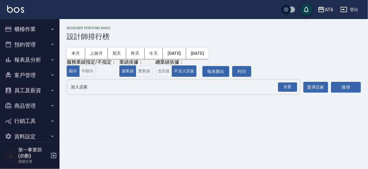
click at [79, 86] on input "加入店家" at bounding box center [178, 87] width 219 height 10
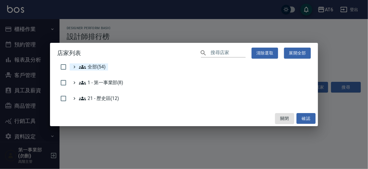
click at [97, 64] on span "全部(54)" at bounding box center [92, 66] width 27 height 7
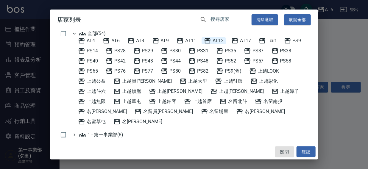
click at [221, 41] on span "AT12" at bounding box center [214, 40] width 20 height 7
click at [304, 155] on button "確認" at bounding box center [305, 151] width 19 height 11
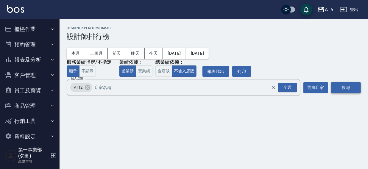
click at [344, 87] on button "搜尋" at bounding box center [346, 87] width 30 height 11
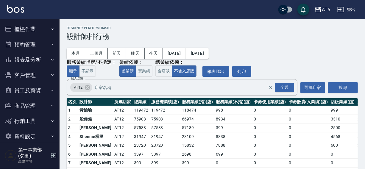
scroll to position [18, 0]
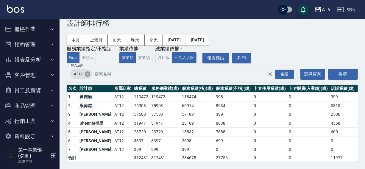
click at [85, 71] on icon at bounding box center [87, 73] width 5 height 5
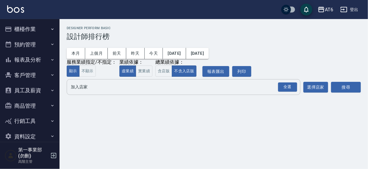
click at [84, 91] on input "加入店家" at bounding box center [178, 87] width 219 height 10
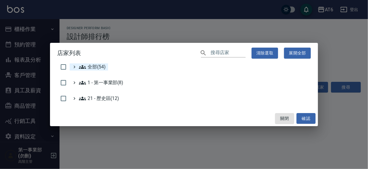
click at [91, 65] on span "全部(54)" at bounding box center [92, 66] width 27 height 7
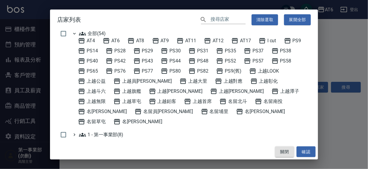
click at [285, 149] on button "關閉" at bounding box center [284, 151] width 19 height 11
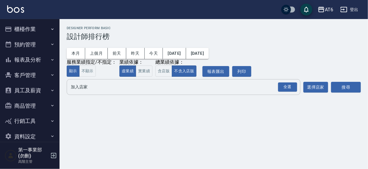
click at [89, 86] on input "加入店家" at bounding box center [178, 87] width 219 height 10
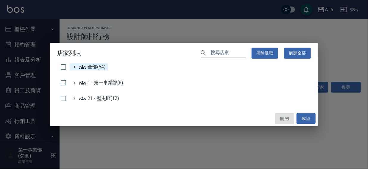
click at [93, 65] on span "全部(54)" at bounding box center [92, 66] width 27 height 7
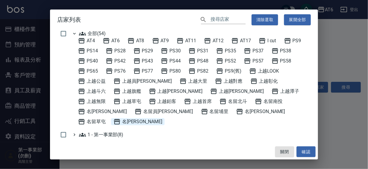
click at [162, 118] on span "名[PERSON_NAME]" at bounding box center [137, 121] width 49 height 7
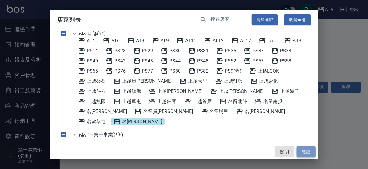
click at [304, 150] on button "確認" at bounding box center [305, 151] width 19 height 11
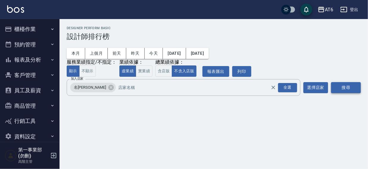
click at [351, 88] on button "搜尋" at bounding box center [346, 87] width 30 height 11
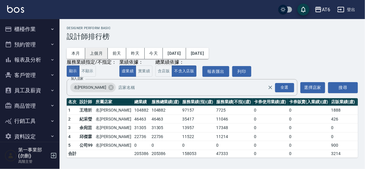
click at [100, 53] on button "上個月" at bounding box center [96, 53] width 23 height 11
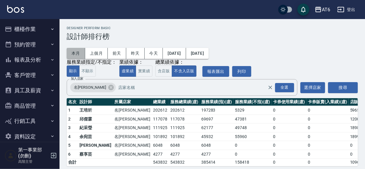
click at [78, 52] on button "本月" at bounding box center [76, 53] width 18 height 11
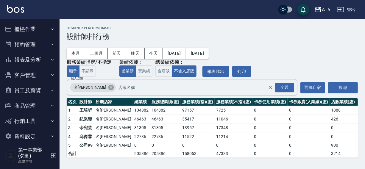
click at [108, 88] on icon at bounding box center [111, 87] width 7 height 7
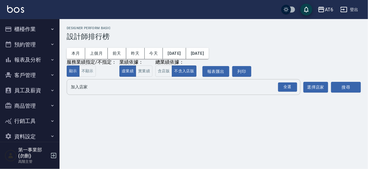
click at [90, 89] on input "加入店家" at bounding box center [178, 87] width 219 height 10
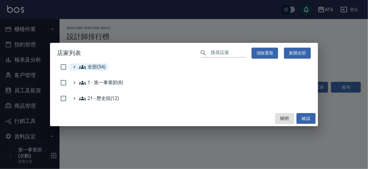
click at [97, 69] on span "全部(54)" at bounding box center [92, 66] width 27 height 7
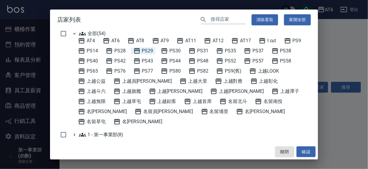
click at [153, 50] on span "PS29" at bounding box center [143, 50] width 20 height 7
click at [303, 149] on button "確認" at bounding box center [305, 151] width 19 height 11
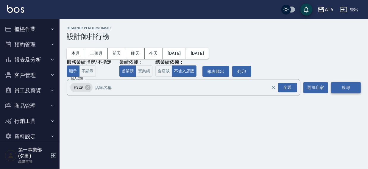
click at [346, 88] on button "搜尋" at bounding box center [346, 87] width 30 height 11
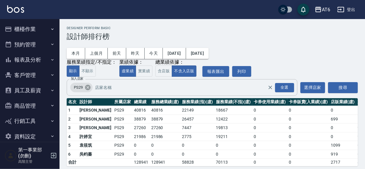
click at [88, 87] on icon at bounding box center [87, 87] width 5 height 5
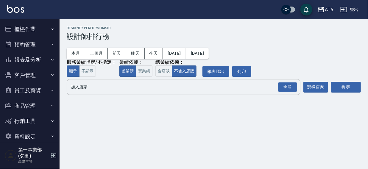
click at [79, 85] on input "加入店家" at bounding box center [178, 87] width 219 height 10
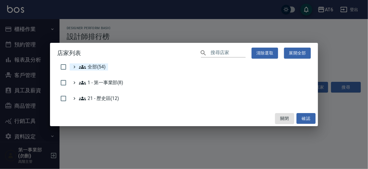
click at [86, 67] on icon at bounding box center [82, 66] width 7 height 7
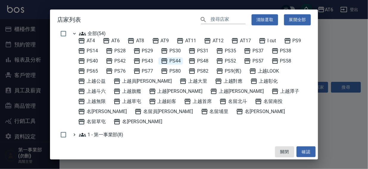
click at [173, 59] on span "PS44" at bounding box center [171, 60] width 20 height 7
click at [306, 149] on button "確認" at bounding box center [305, 151] width 19 height 11
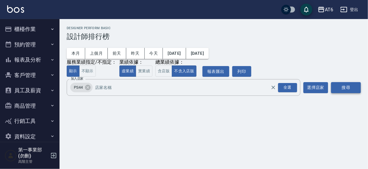
click at [344, 89] on button "搜尋" at bounding box center [346, 87] width 30 height 11
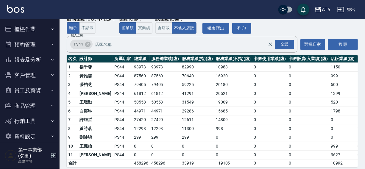
scroll to position [50, 0]
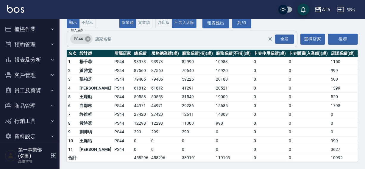
click at [89, 37] on icon at bounding box center [87, 38] width 5 height 5
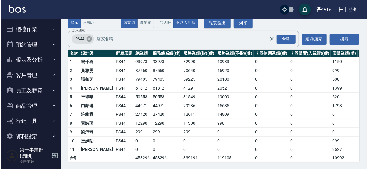
scroll to position [0, 0]
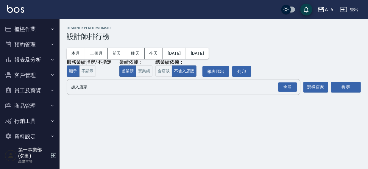
click at [76, 89] on input "加入店家" at bounding box center [178, 87] width 219 height 10
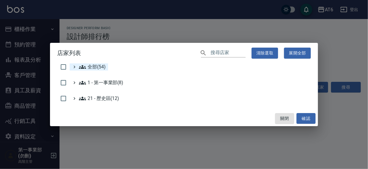
click at [90, 68] on span "全部(54)" at bounding box center [92, 66] width 27 height 7
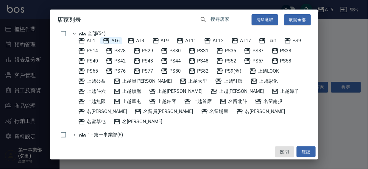
click at [119, 40] on span "AT6" at bounding box center [111, 40] width 17 height 7
click at [307, 150] on button "確認" at bounding box center [305, 151] width 19 height 11
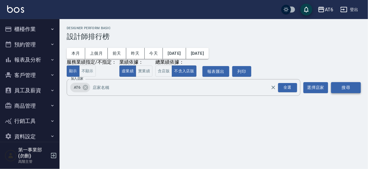
click at [342, 86] on button "搜尋" at bounding box center [346, 87] width 30 height 11
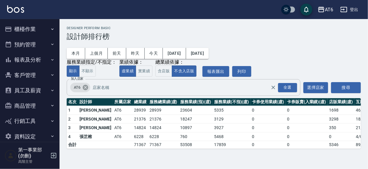
click at [85, 88] on icon at bounding box center [85, 87] width 7 height 7
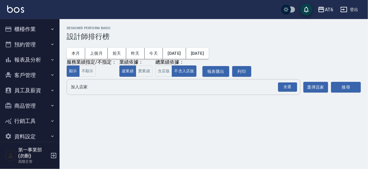
click at [82, 87] on input "加入店家" at bounding box center [178, 87] width 219 height 10
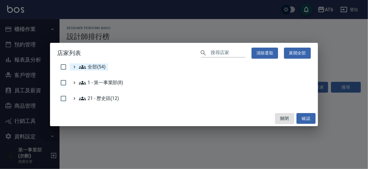
click at [90, 65] on span "全部(54)" at bounding box center [92, 66] width 27 height 7
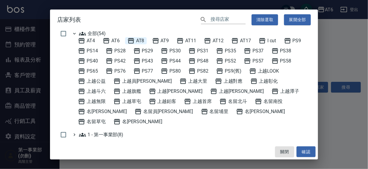
click at [143, 41] on span "AT8" at bounding box center [135, 40] width 17 height 7
click at [304, 151] on button "確認" at bounding box center [305, 151] width 19 height 11
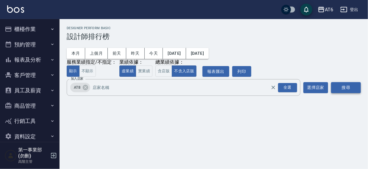
click at [347, 89] on button "搜尋" at bounding box center [346, 87] width 30 height 11
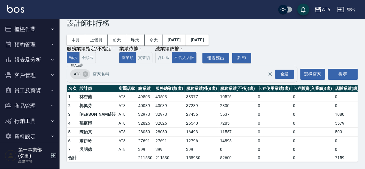
scroll to position [18, 0]
click at [83, 71] on icon at bounding box center [85, 73] width 5 height 5
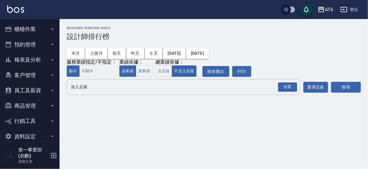
click at [79, 88] on input "加入店家" at bounding box center [178, 87] width 219 height 10
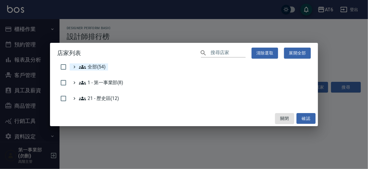
click at [95, 66] on span "全部(54)" at bounding box center [92, 66] width 27 height 7
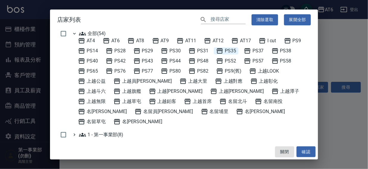
click at [231, 51] on span "PS35" at bounding box center [226, 50] width 20 height 7
drag, startPoint x: 306, startPoint y: 151, endPoint x: 335, endPoint y: 105, distance: 54.4
click at [307, 151] on button "確認" at bounding box center [305, 151] width 19 height 11
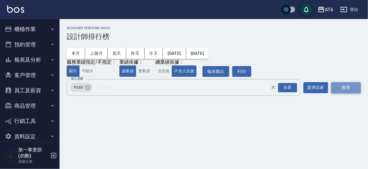
click at [351, 90] on button "搜尋" at bounding box center [346, 87] width 30 height 11
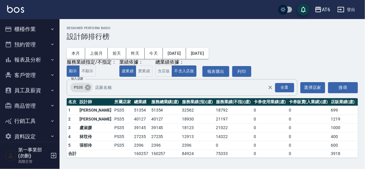
click at [88, 88] on icon at bounding box center [87, 87] width 5 height 5
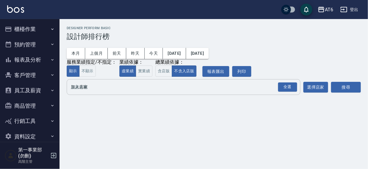
click at [85, 89] on input "加入店家" at bounding box center [178, 87] width 219 height 10
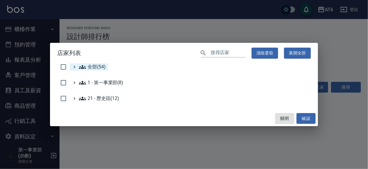
click at [96, 64] on span "全部(54)" at bounding box center [92, 66] width 27 height 7
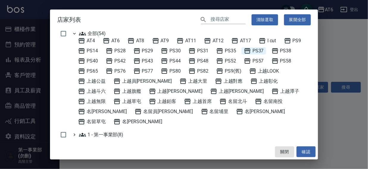
click at [253, 49] on span "PS37" at bounding box center [254, 50] width 20 height 7
click at [307, 150] on button "確認" at bounding box center [305, 151] width 19 height 11
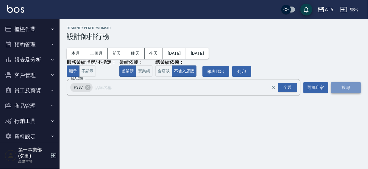
click at [349, 87] on button "搜尋" at bounding box center [346, 87] width 30 height 11
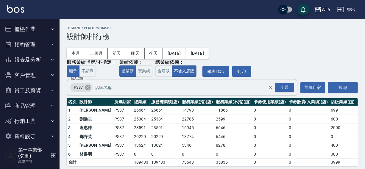
click at [85, 88] on icon at bounding box center [88, 87] width 7 height 7
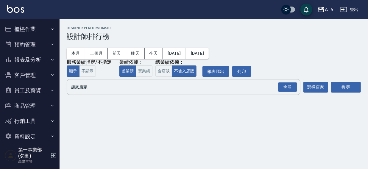
click at [86, 88] on input "加入店家" at bounding box center [178, 87] width 219 height 10
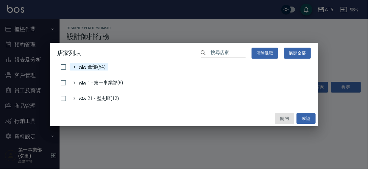
click at [98, 69] on span "全部(54)" at bounding box center [92, 66] width 27 height 7
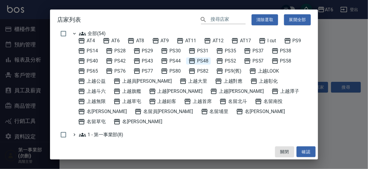
click at [202, 59] on span "PS48" at bounding box center [198, 60] width 20 height 7
click at [303, 152] on button "確認" at bounding box center [305, 151] width 19 height 11
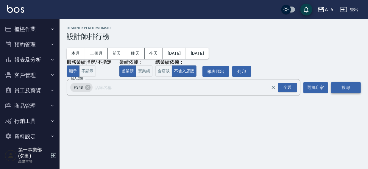
click at [349, 87] on button "搜尋" at bounding box center [346, 87] width 30 height 11
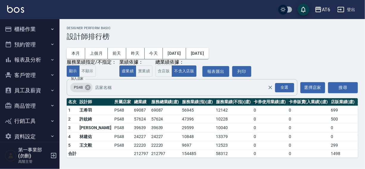
click at [86, 87] on icon at bounding box center [87, 87] width 5 height 5
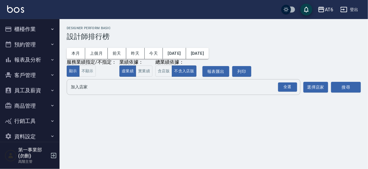
click at [82, 88] on input "加入店家" at bounding box center [178, 87] width 219 height 10
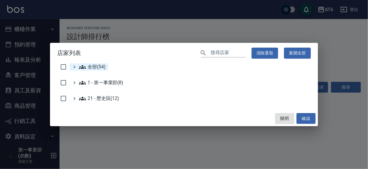
click at [91, 68] on span "全部(54)" at bounding box center [92, 66] width 27 height 7
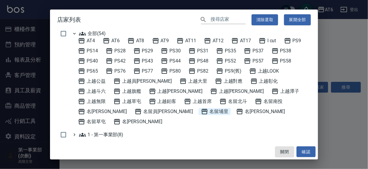
click at [201, 109] on span "名留埔里" at bounding box center [215, 111] width 28 height 7
click at [304, 151] on button "確認" at bounding box center [305, 151] width 19 height 11
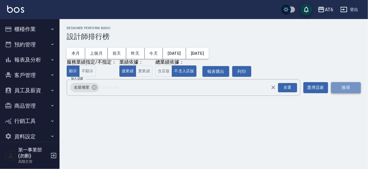
click at [341, 88] on button "搜尋" at bounding box center [346, 87] width 30 height 11
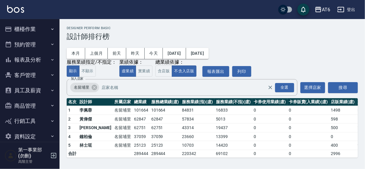
scroll to position [0, 0]
click at [92, 88] on icon at bounding box center [94, 87] width 5 height 5
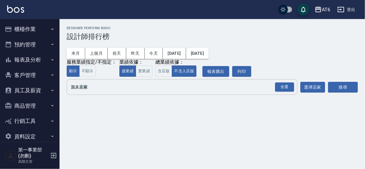
scroll to position [0, 0]
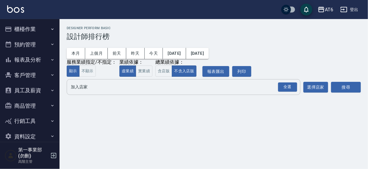
click at [92, 90] on input "加入店家" at bounding box center [178, 87] width 219 height 10
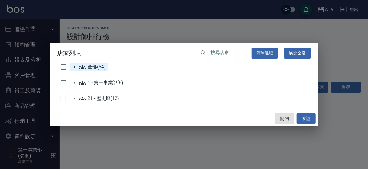
click at [98, 67] on span "全部(54)" at bounding box center [92, 66] width 27 height 7
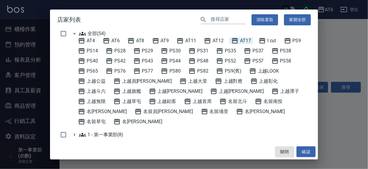
click at [244, 40] on span "AT17" at bounding box center [241, 40] width 20 height 7
drag, startPoint x: 301, startPoint y: 149, endPoint x: 349, endPoint y: 93, distance: 73.1
click at [302, 149] on button "確認" at bounding box center [305, 151] width 19 height 11
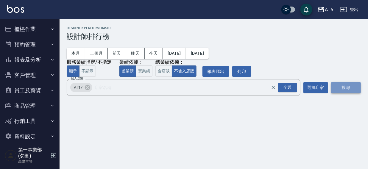
click at [351, 86] on button "搜尋" at bounding box center [346, 87] width 30 height 11
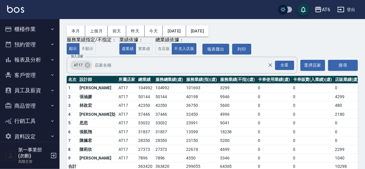
scroll to position [35, 0]
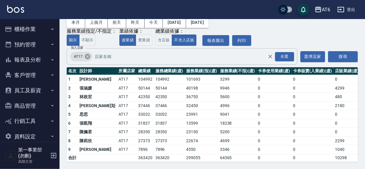
click at [88, 54] on icon at bounding box center [87, 56] width 5 height 5
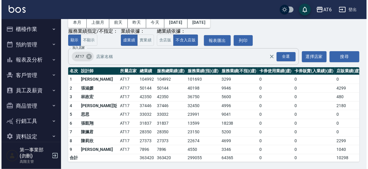
scroll to position [0, 0]
